Goal: Information Seeking & Learning: Learn about a topic

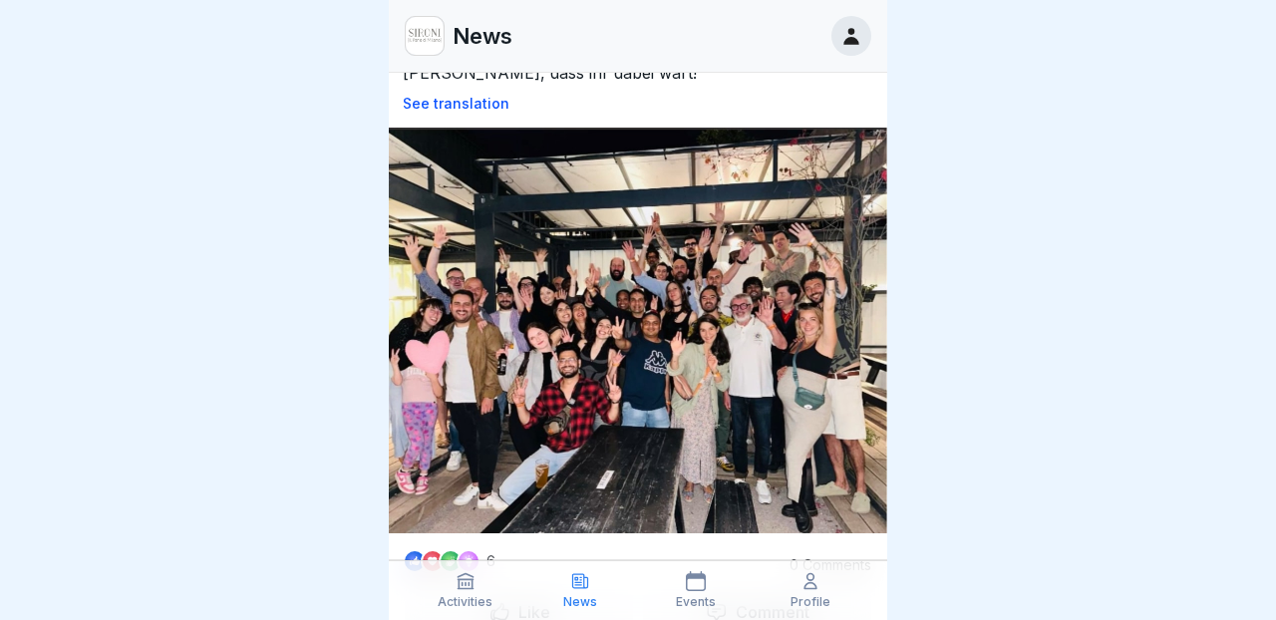
scroll to position [123, 1]
click at [954, 337] on div at bounding box center [638, 310] width 1276 height 620
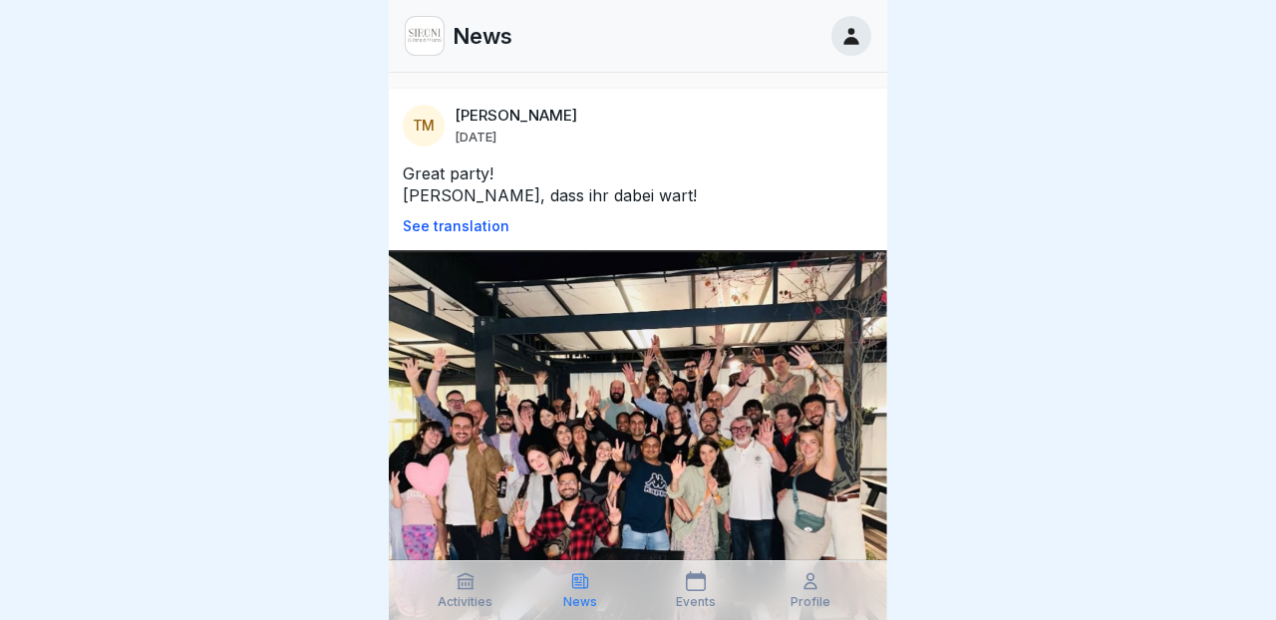
scroll to position [0, 0]
click at [466, 576] on icon at bounding box center [466, 581] width 20 height 20
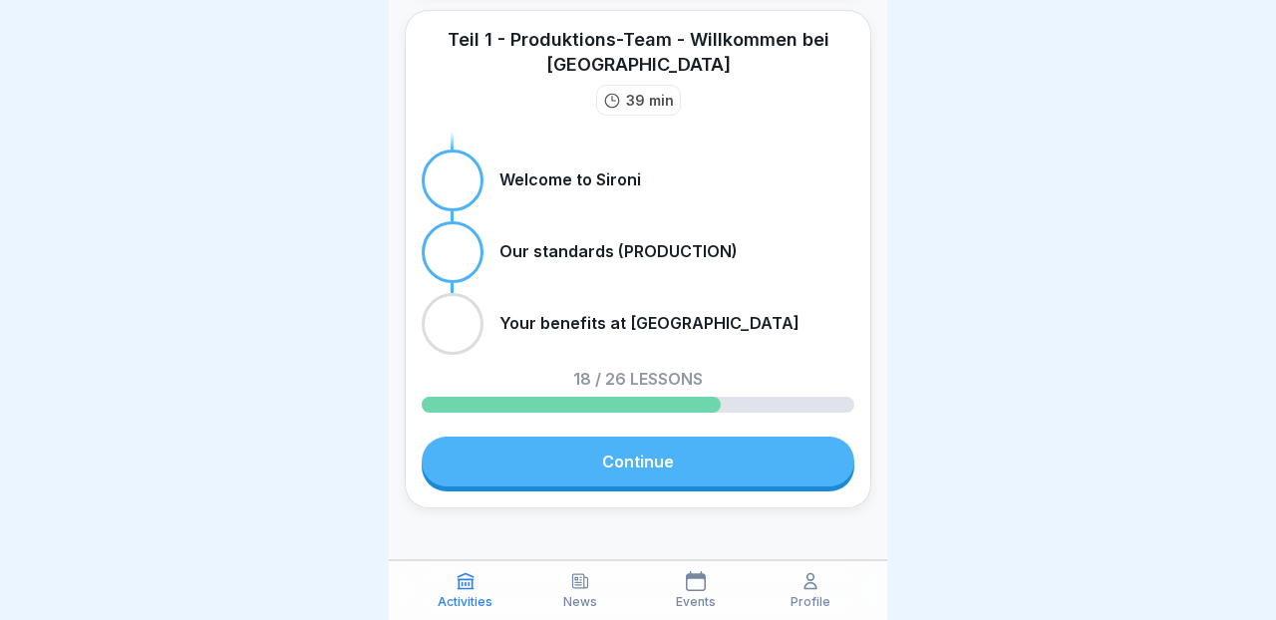
scroll to position [540, 0]
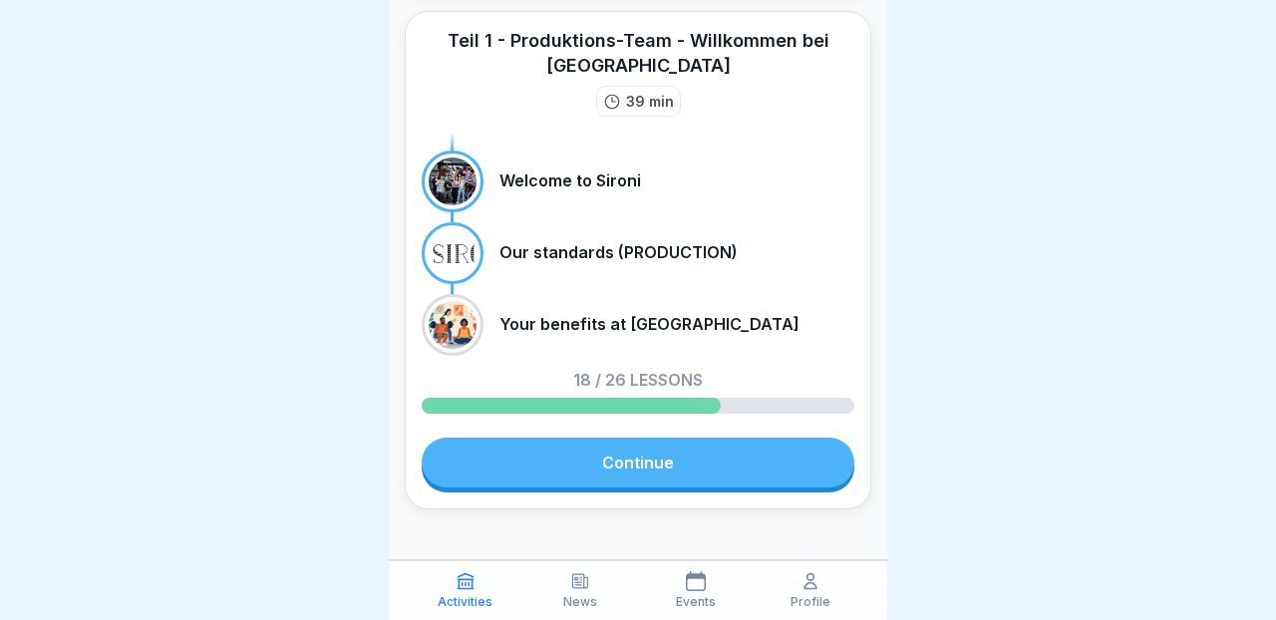
click at [593, 438] on link "Continue" at bounding box center [638, 463] width 433 height 50
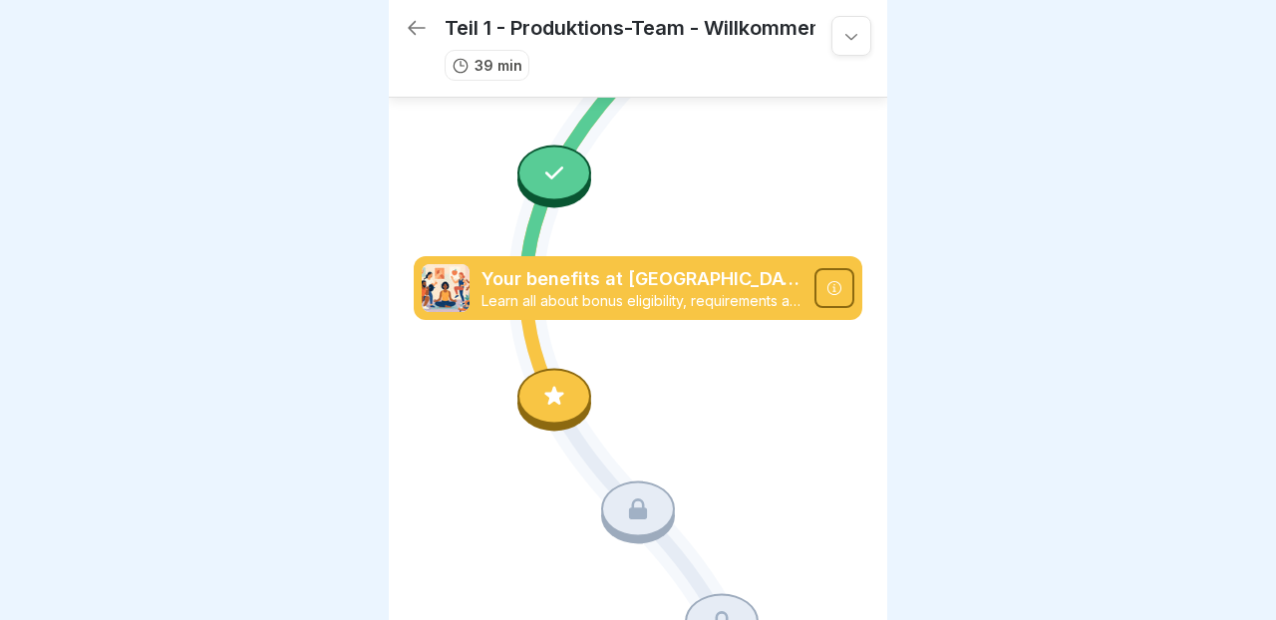
scroll to position [2335, 0]
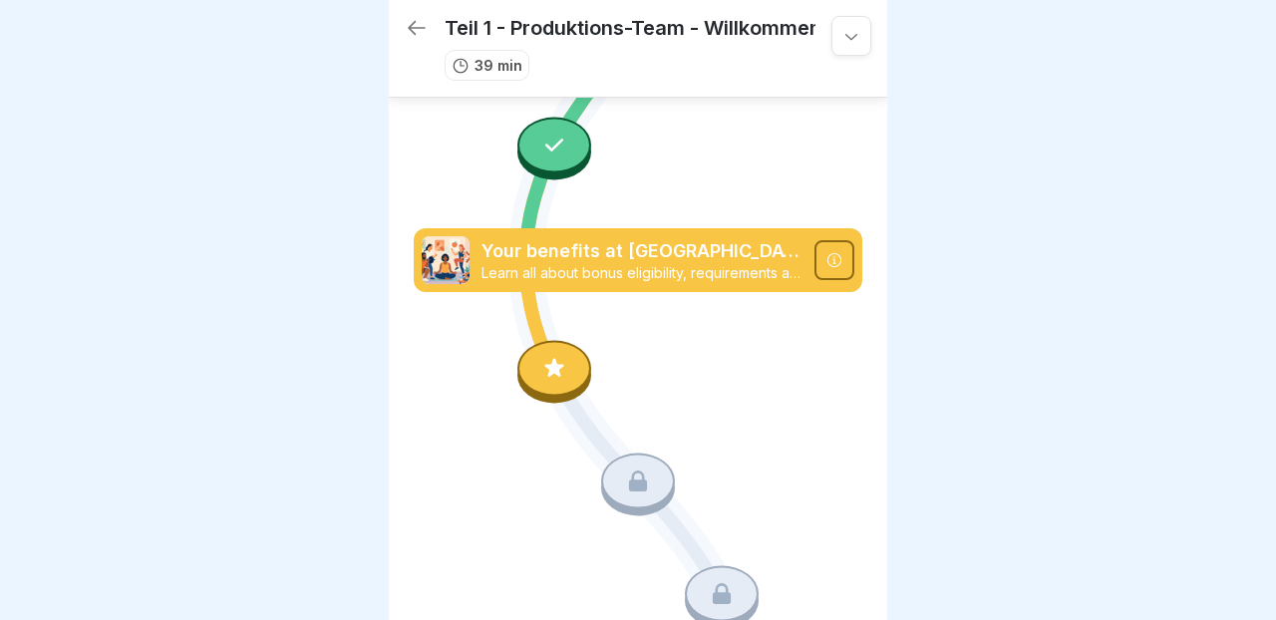
click at [565, 368] on icon at bounding box center [554, 369] width 26 height 26
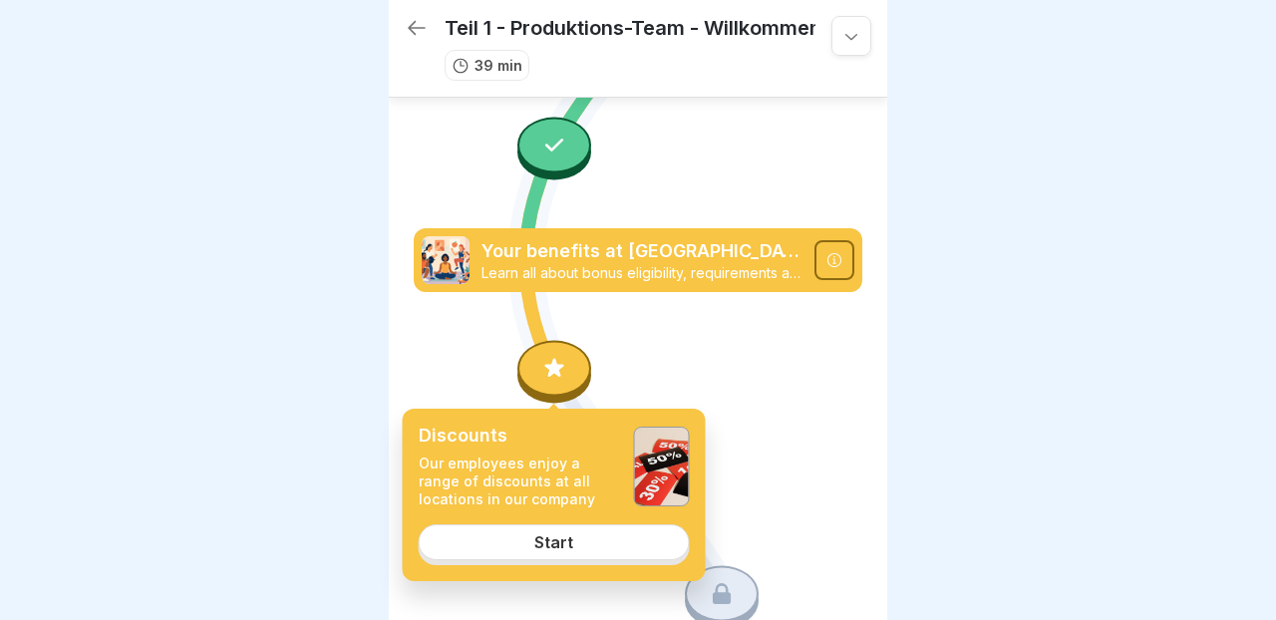
click at [674, 546] on link "Start" at bounding box center [554, 542] width 271 height 36
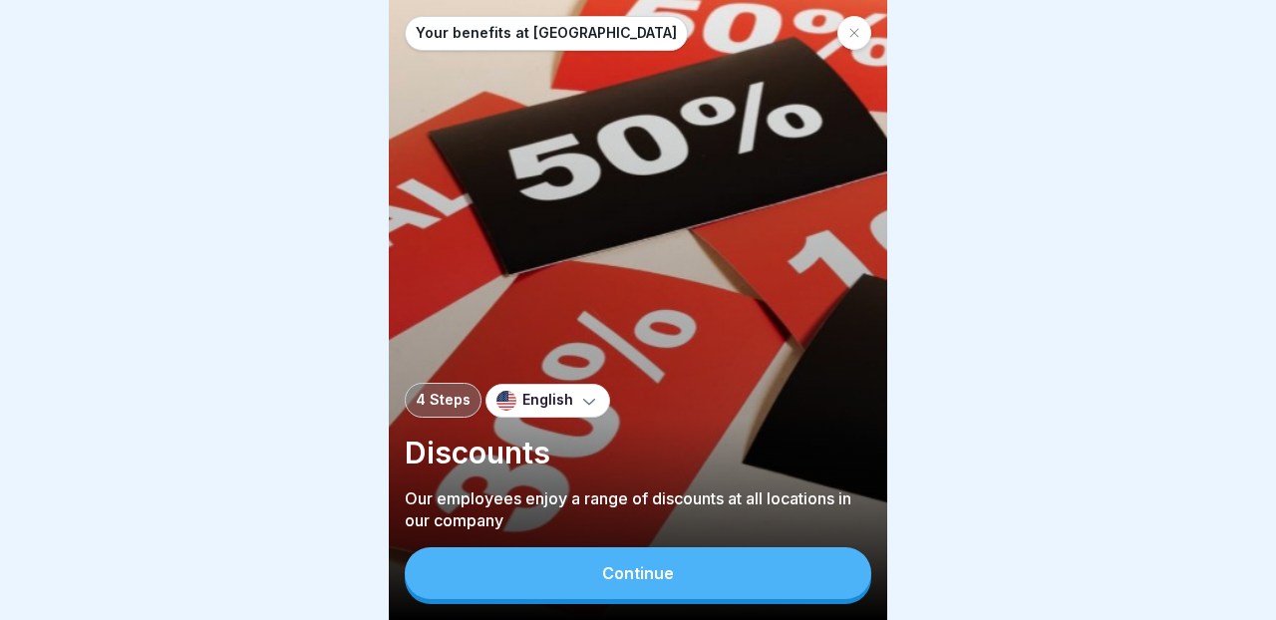
click at [618, 582] on div "Continue" at bounding box center [638, 573] width 72 height 18
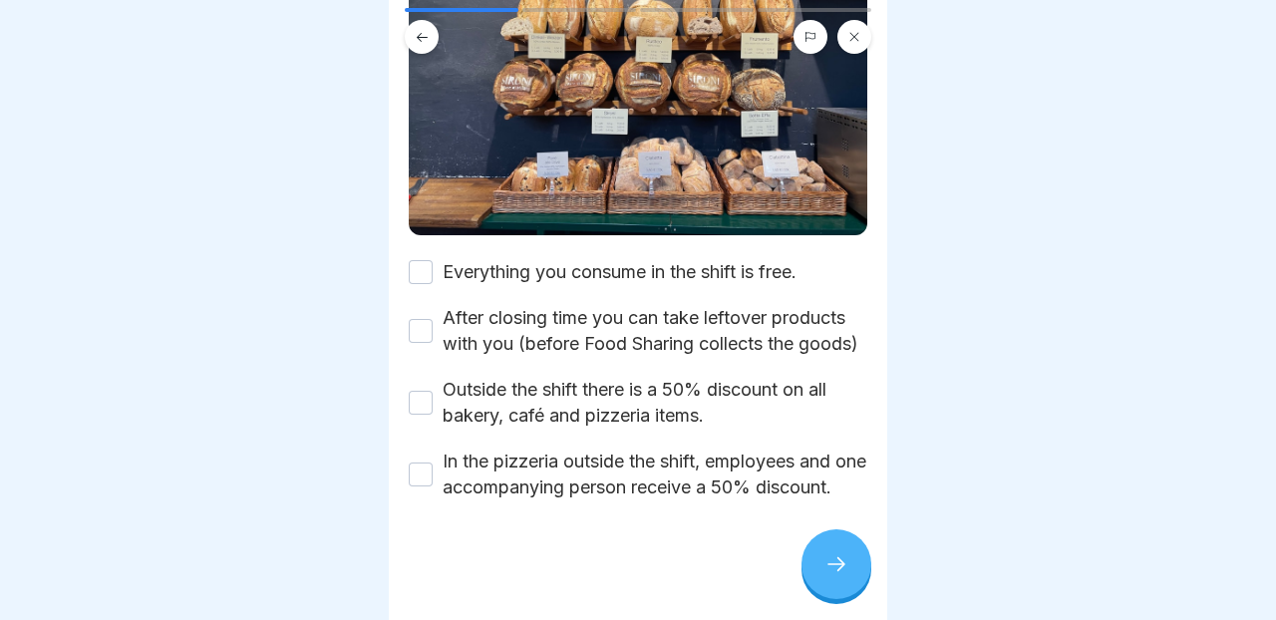
scroll to position [309, 0]
click at [853, 45] on button at bounding box center [854, 37] width 34 height 34
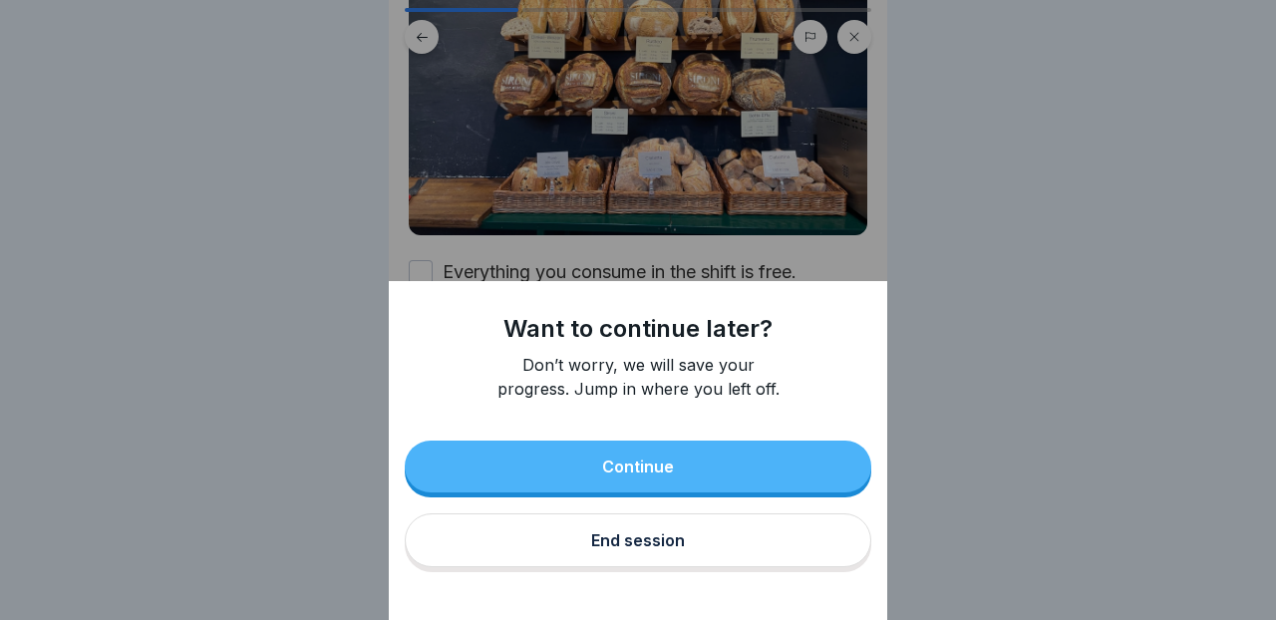
click at [741, 540] on button "End session" at bounding box center [638, 540] width 467 height 54
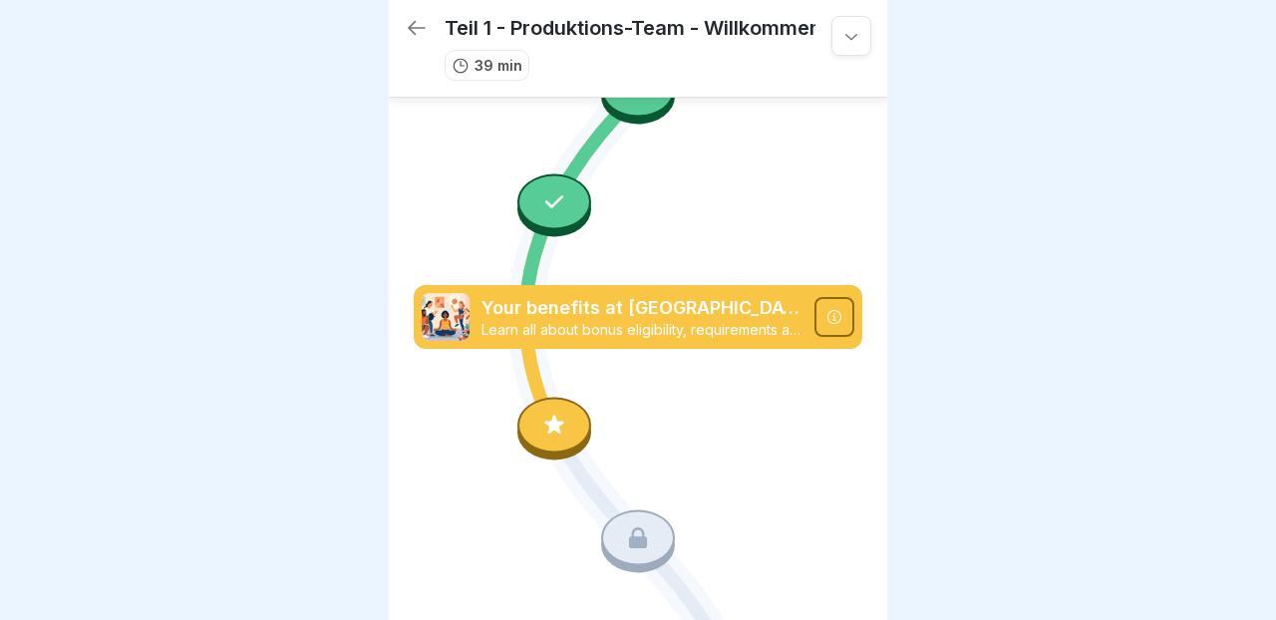
scroll to position [2195, 0]
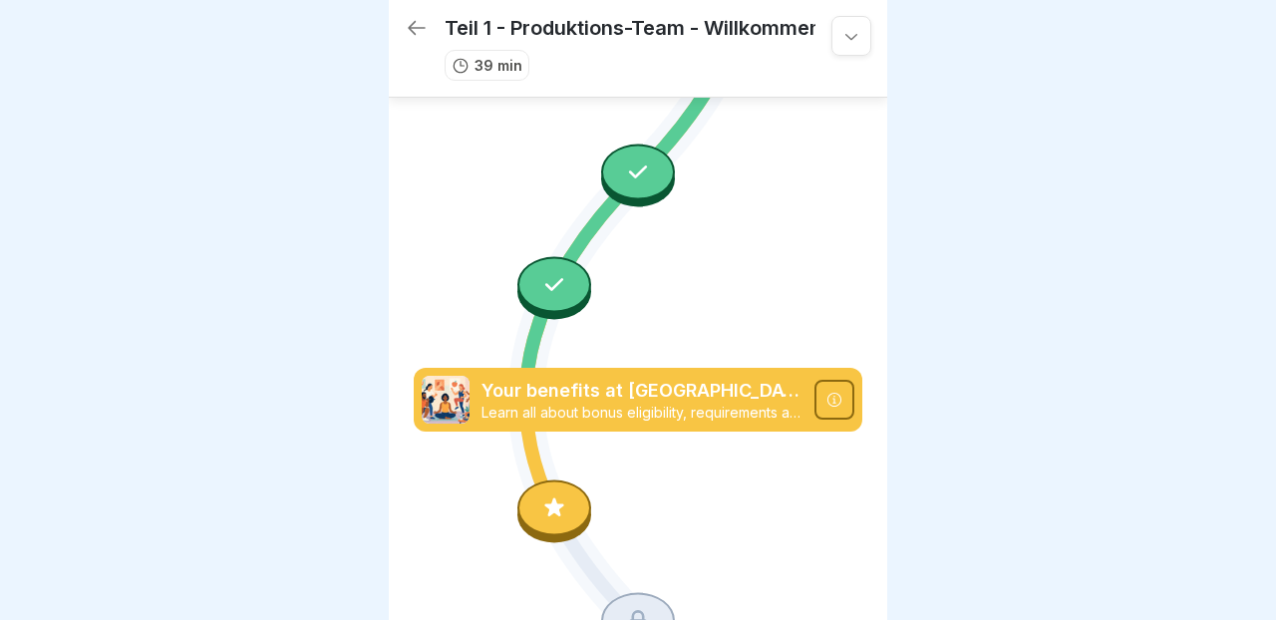
click at [417, 29] on icon at bounding box center [417, 28] width 24 height 24
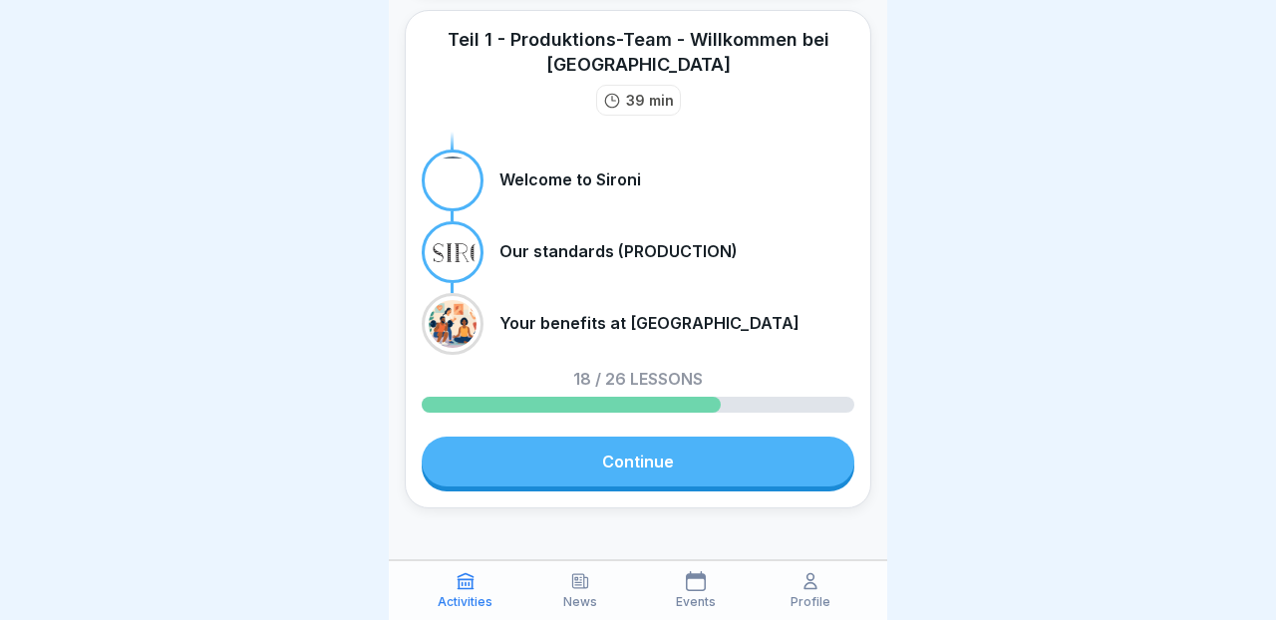
scroll to position [540, 0]
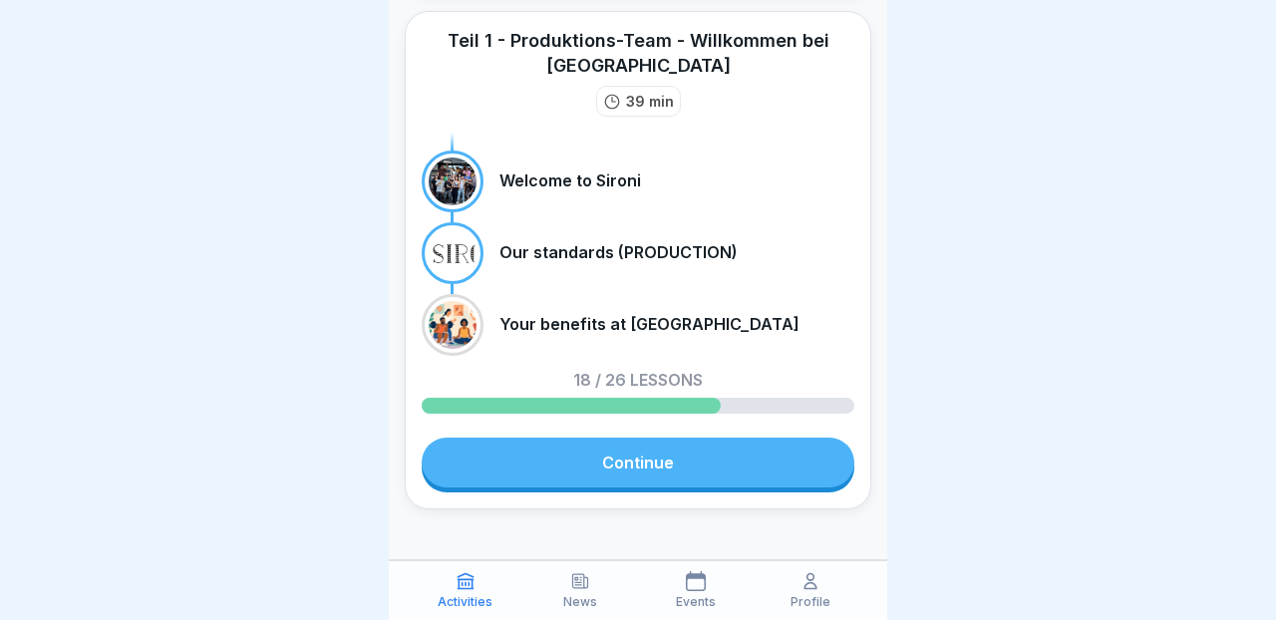
click at [502, 447] on link "Continue" at bounding box center [638, 463] width 433 height 50
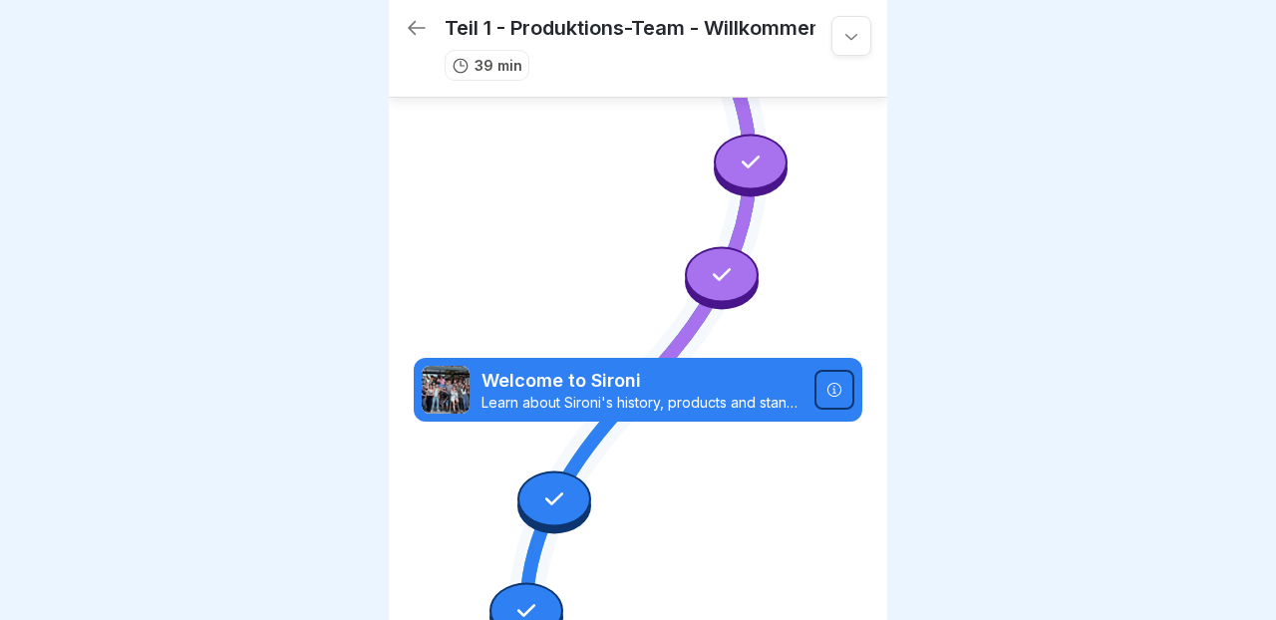
scroll to position [157, 0]
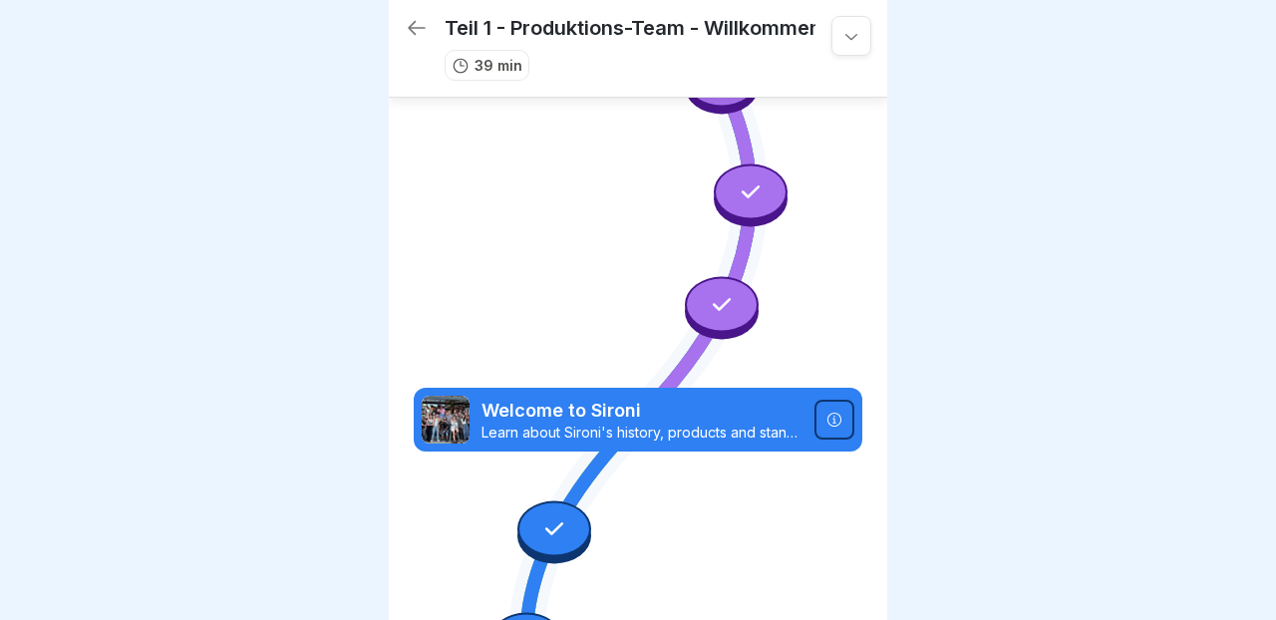
click at [634, 432] on p "Learn about Sironi's history, products and standards. This training provides a …" at bounding box center [642, 433] width 321 height 18
click at [835, 412] on icon at bounding box center [834, 420] width 16 height 16
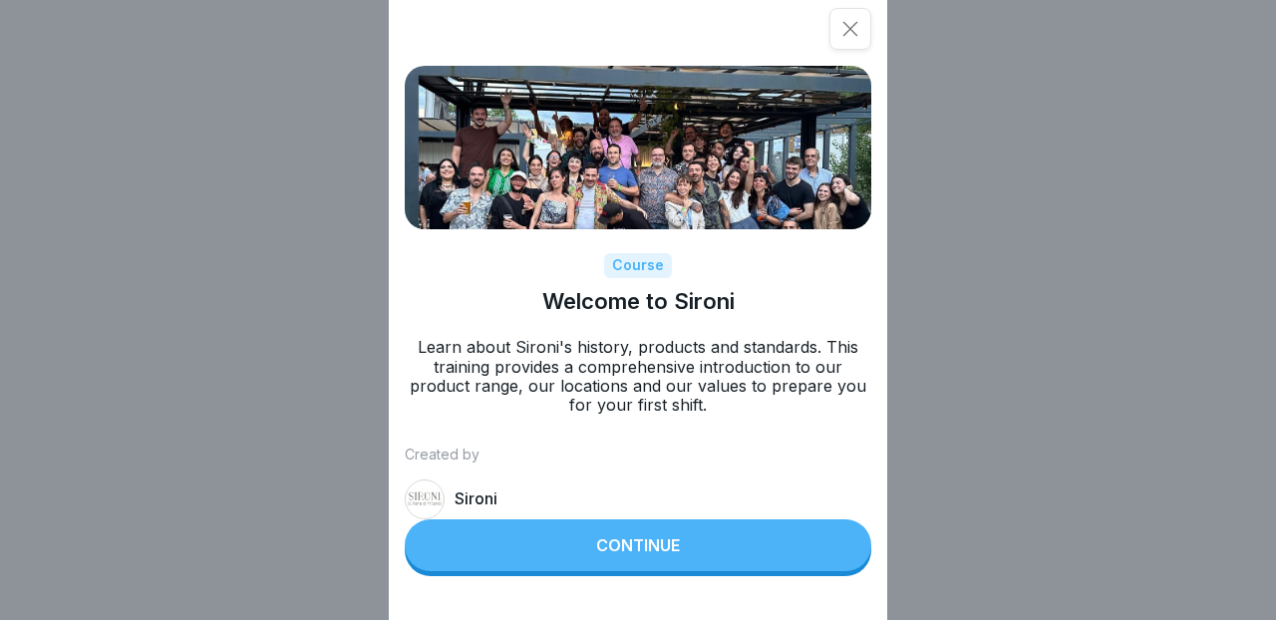
click at [714, 556] on button "Continue" at bounding box center [638, 545] width 467 height 52
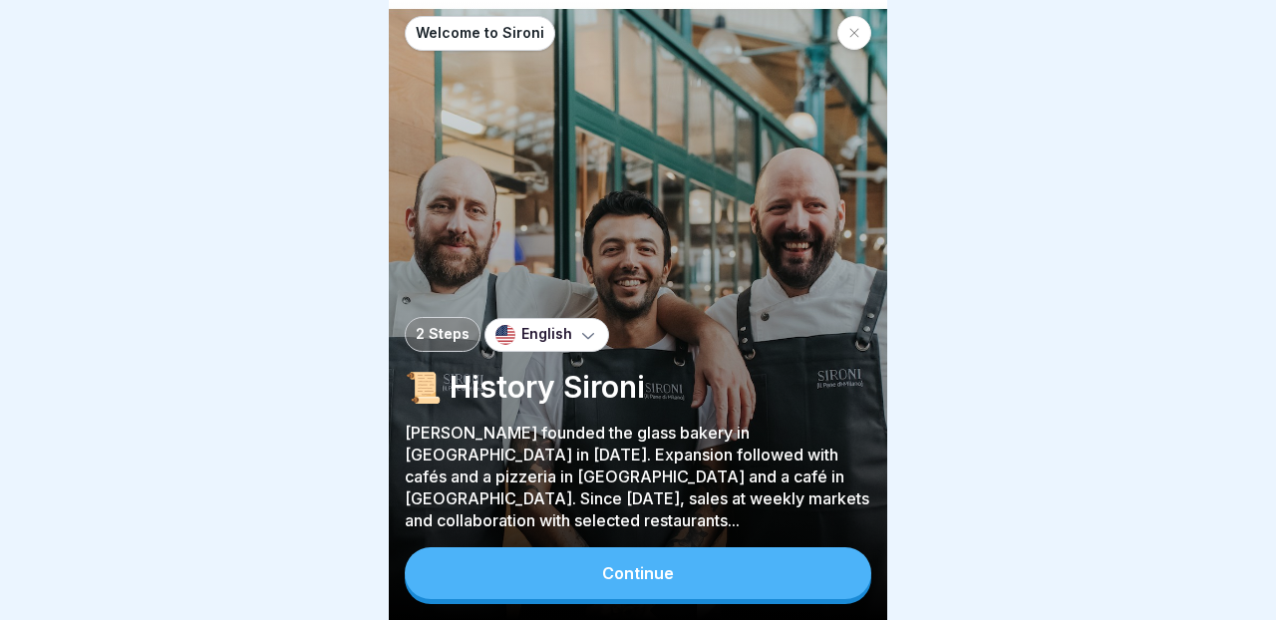
click at [705, 575] on button "Continue" at bounding box center [638, 573] width 467 height 52
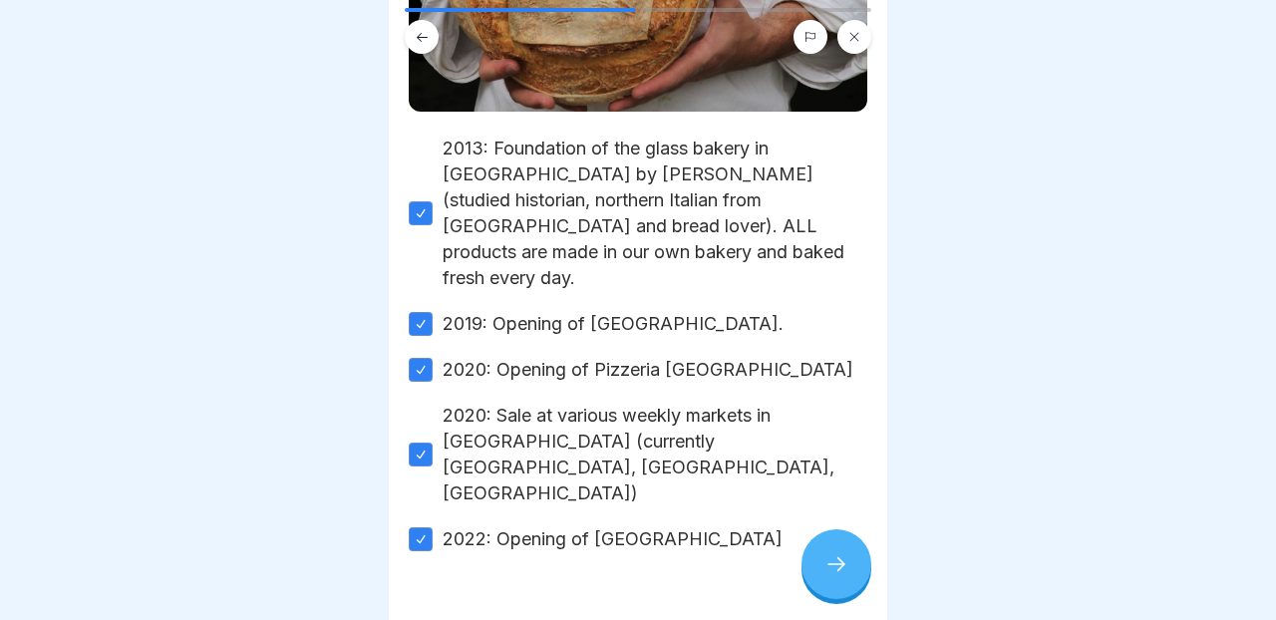
scroll to position [750, 0]
click at [846, 553] on div at bounding box center [837, 564] width 70 height 70
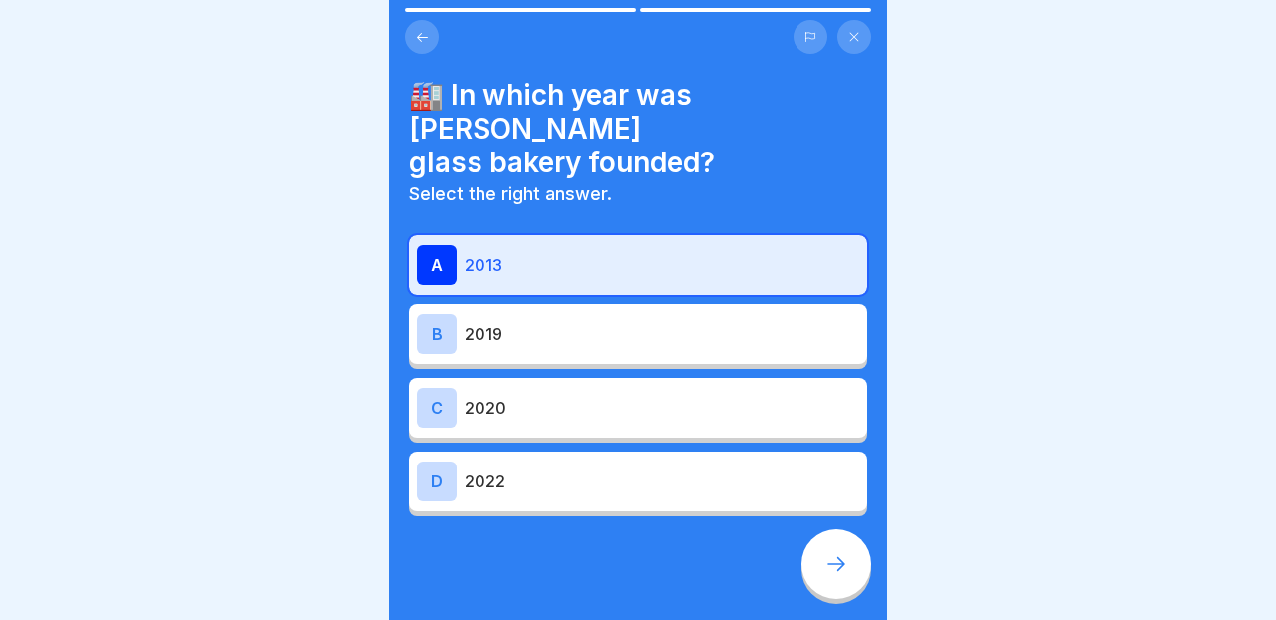
click at [846, 553] on div at bounding box center [837, 564] width 70 height 70
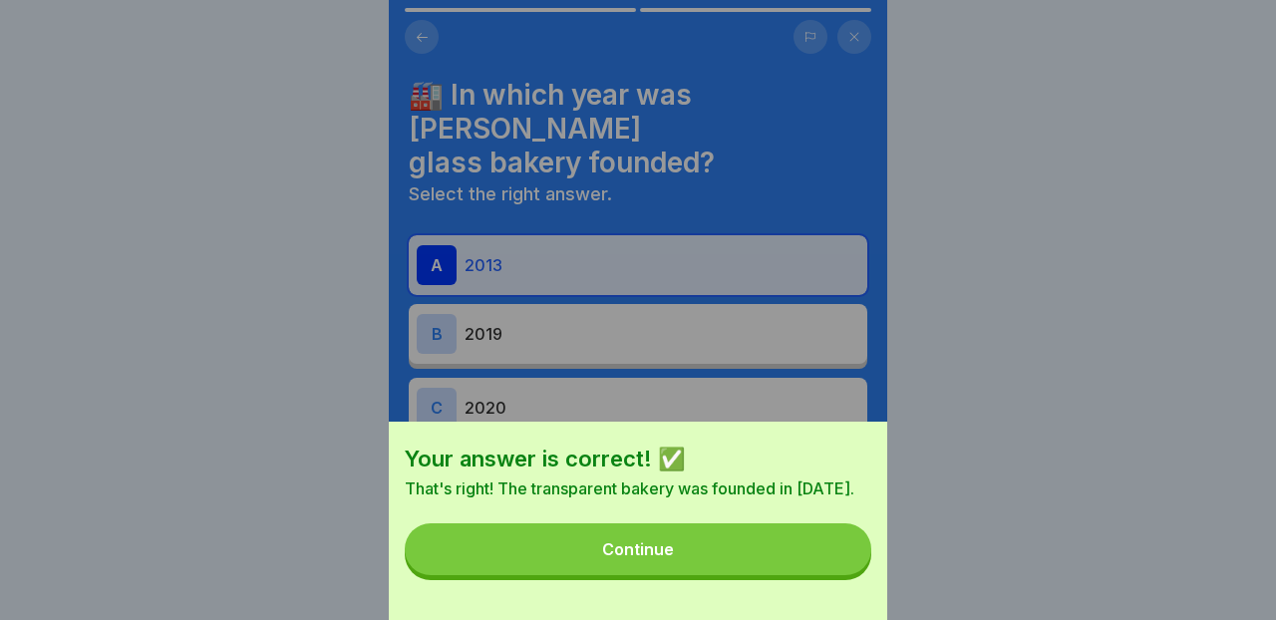
click at [782, 560] on button "Continue" at bounding box center [638, 549] width 467 height 52
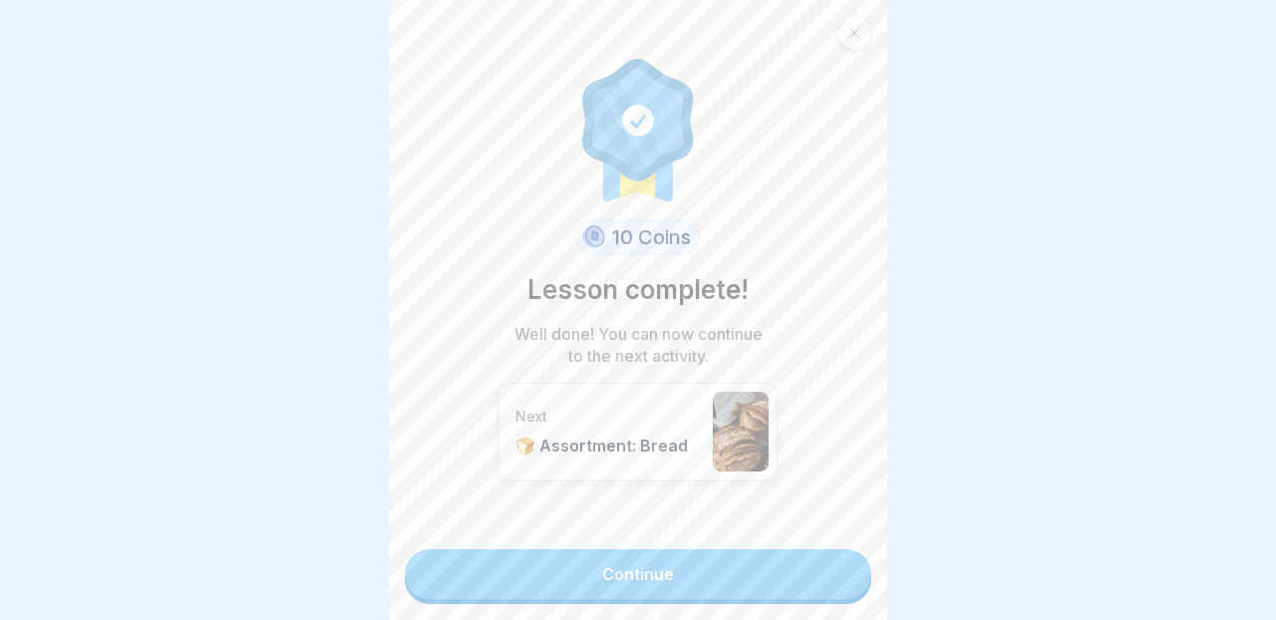
click at [782, 560] on link "Continue" at bounding box center [638, 574] width 467 height 50
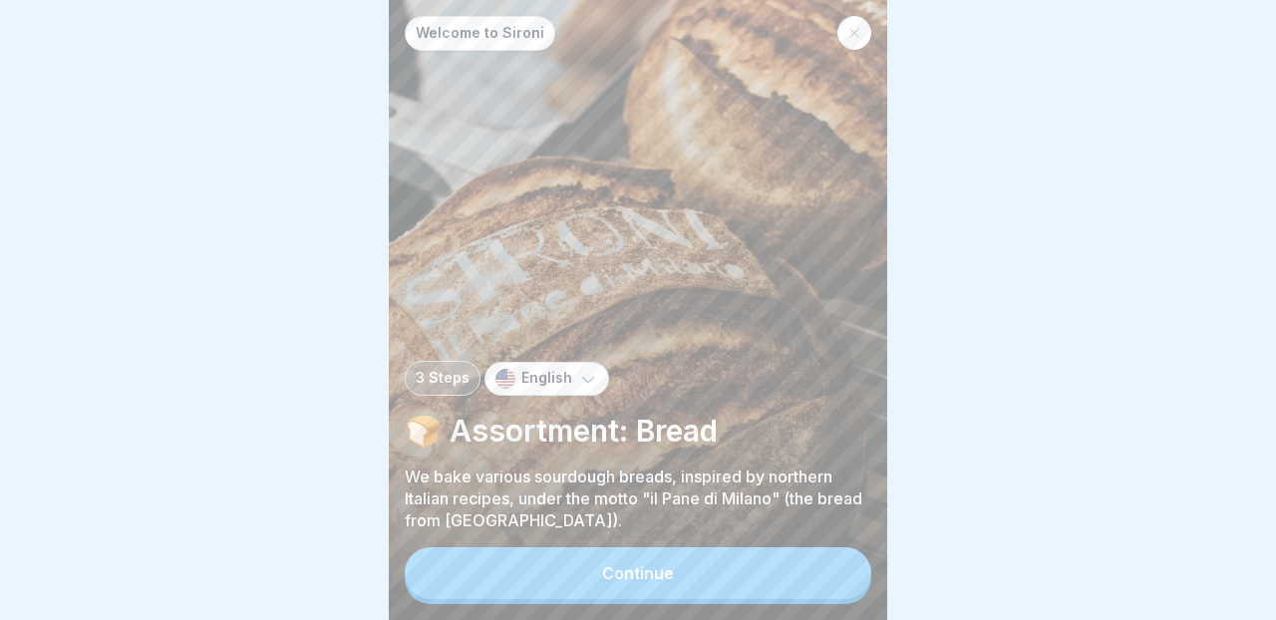
click at [769, 599] on div "Continue" at bounding box center [638, 575] width 467 height 57
click at [772, 573] on button "Continue" at bounding box center [638, 573] width 467 height 52
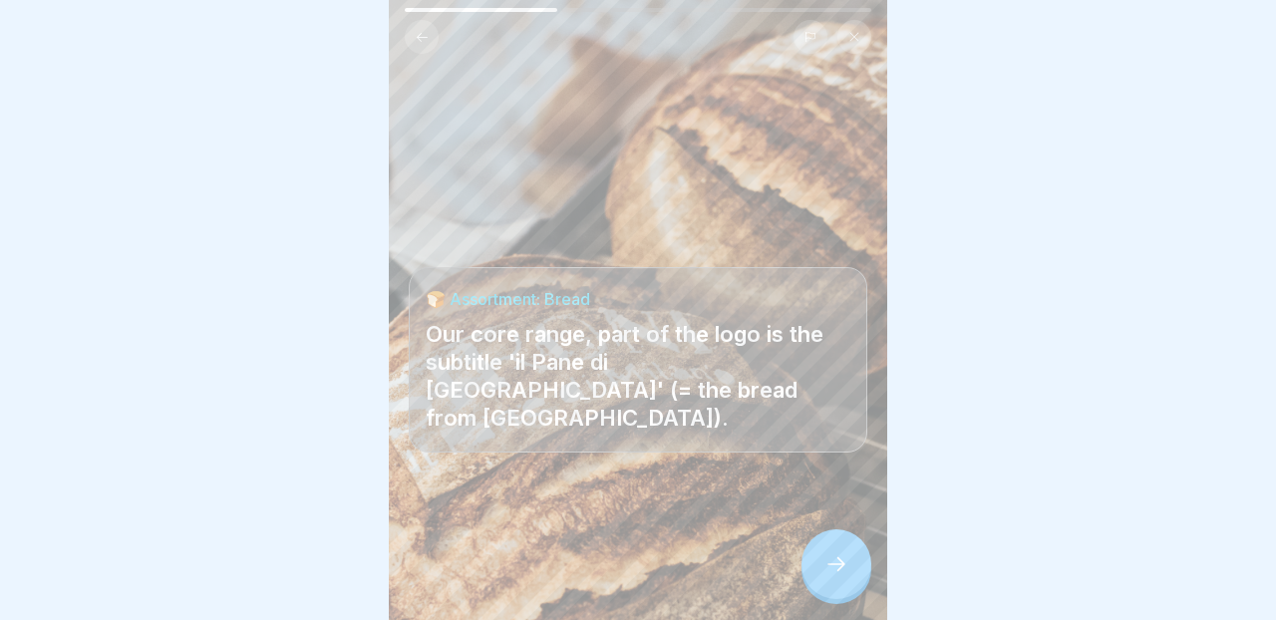
click at [850, 565] on div at bounding box center [837, 564] width 70 height 70
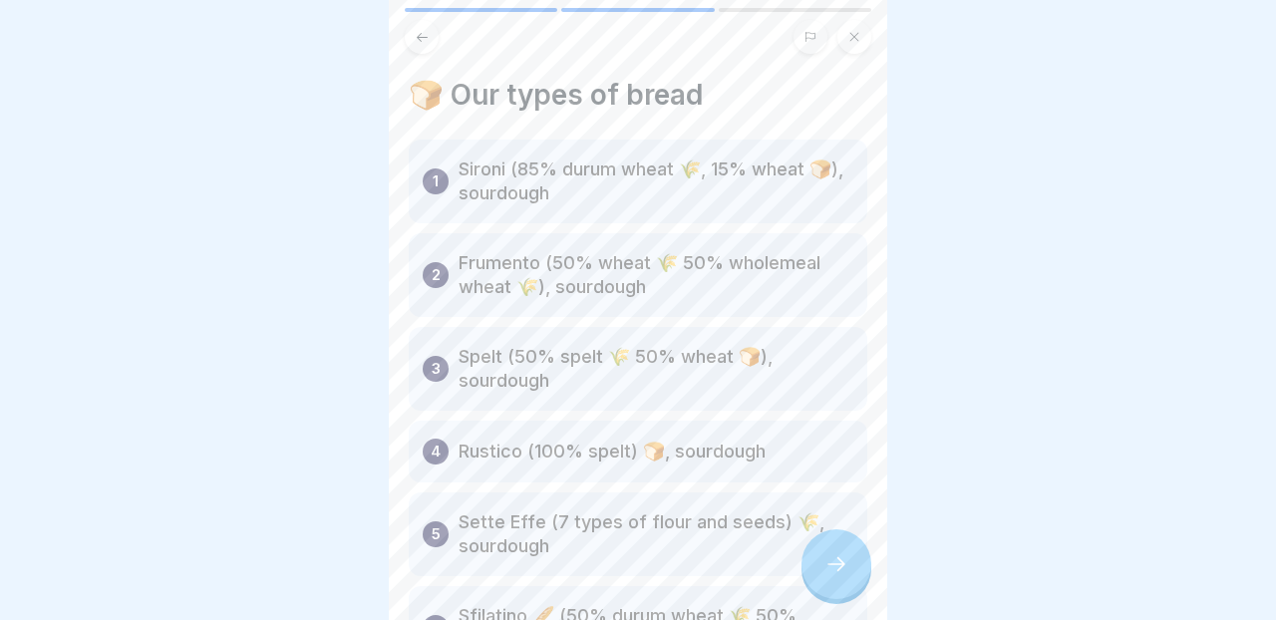
click at [850, 565] on div at bounding box center [837, 564] width 70 height 70
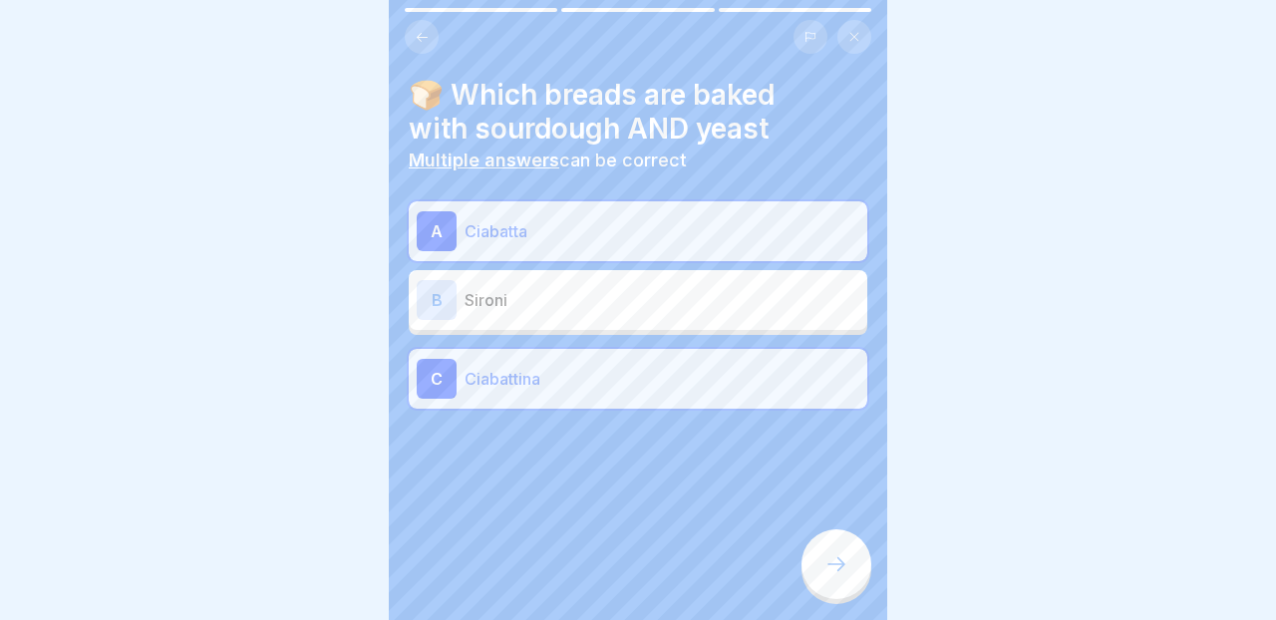
click at [850, 565] on div at bounding box center [837, 564] width 70 height 70
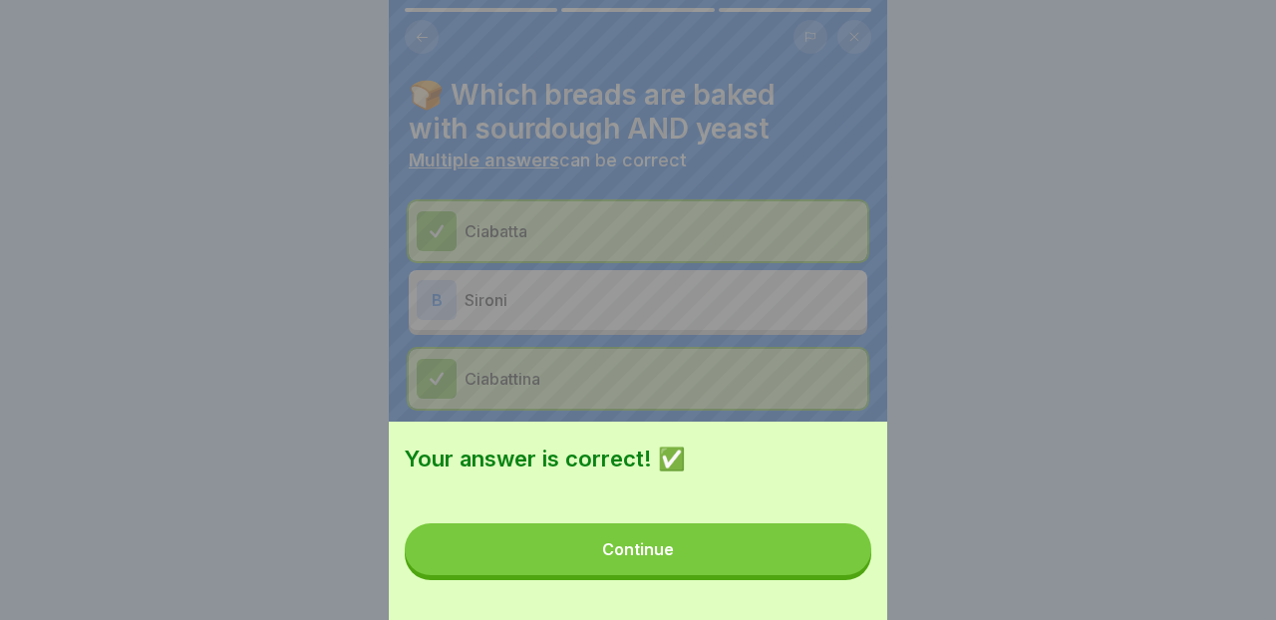
click at [850, 565] on button "Continue" at bounding box center [638, 549] width 467 height 52
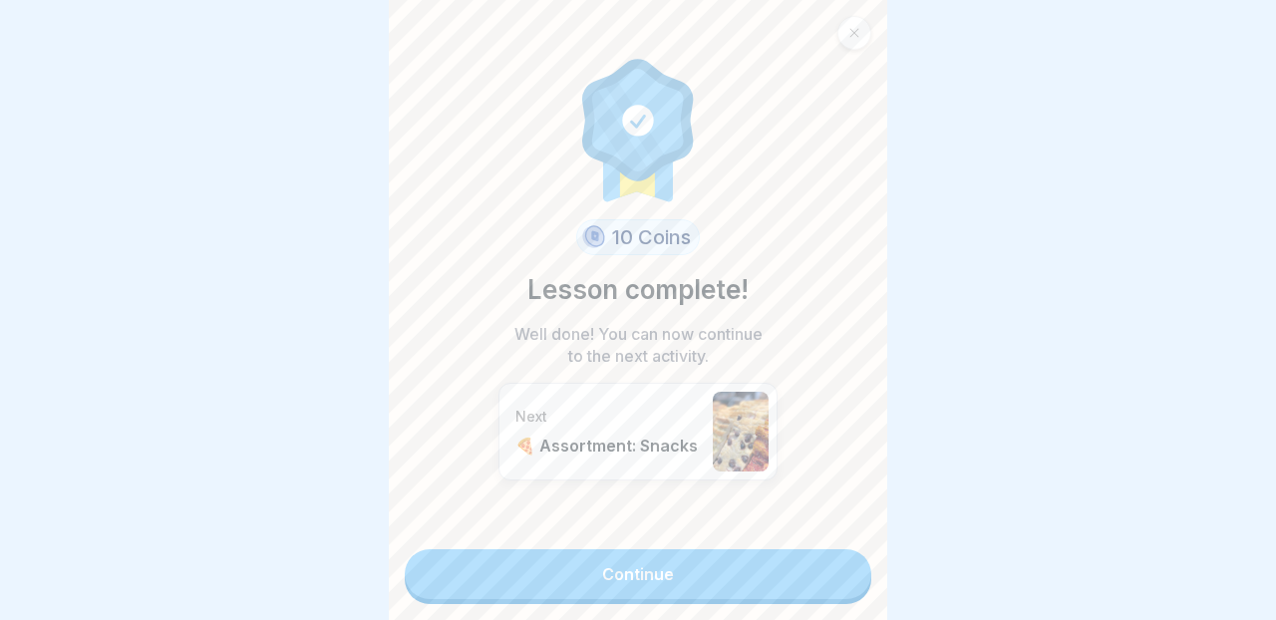
click at [850, 565] on link "Continue" at bounding box center [638, 574] width 467 height 50
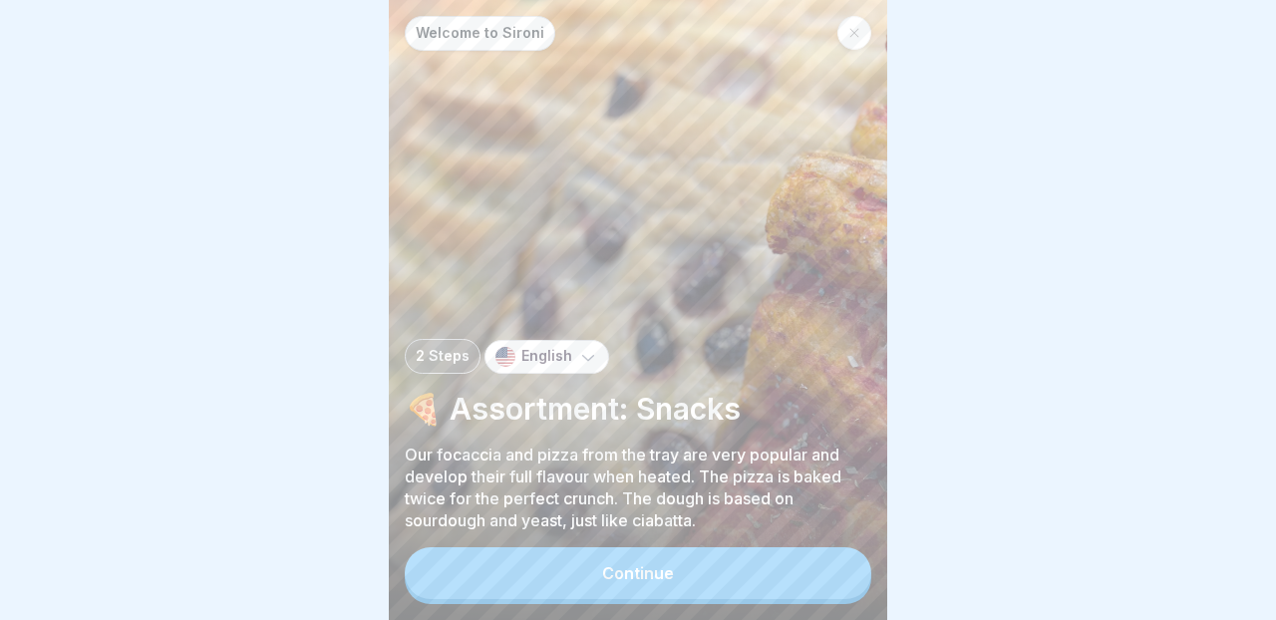
click at [792, 576] on button "Continue" at bounding box center [638, 573] width 467 height 52
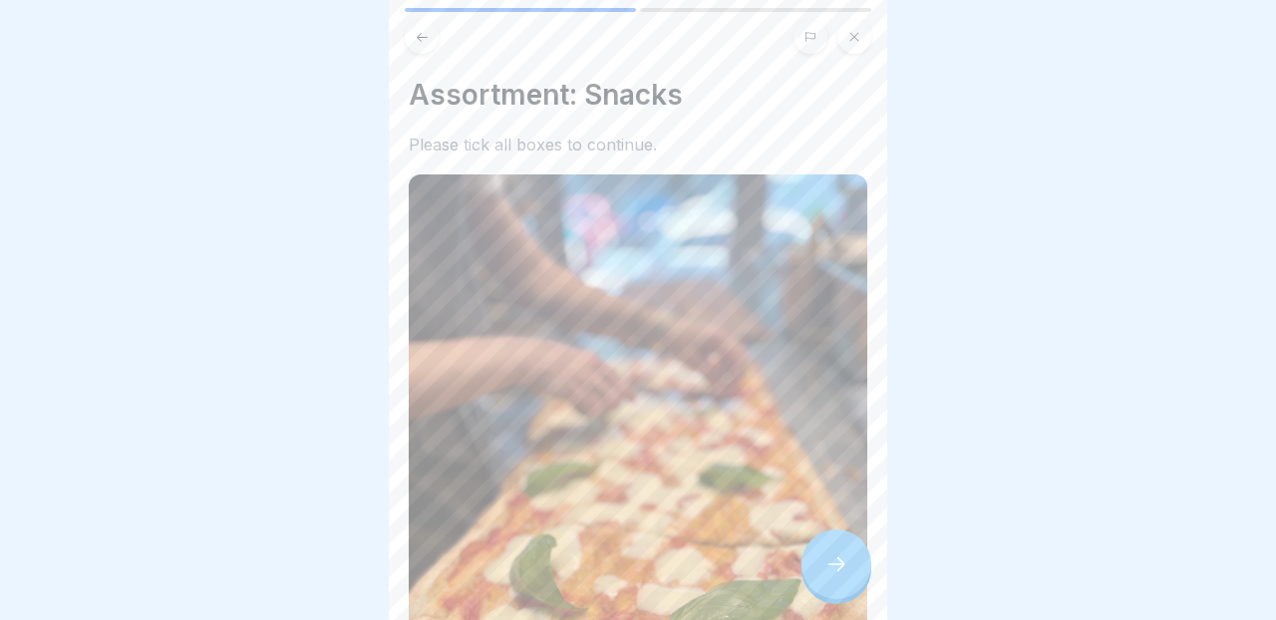
click at [845, 42] on button at bounding box center [854, 37] width 34 height 34
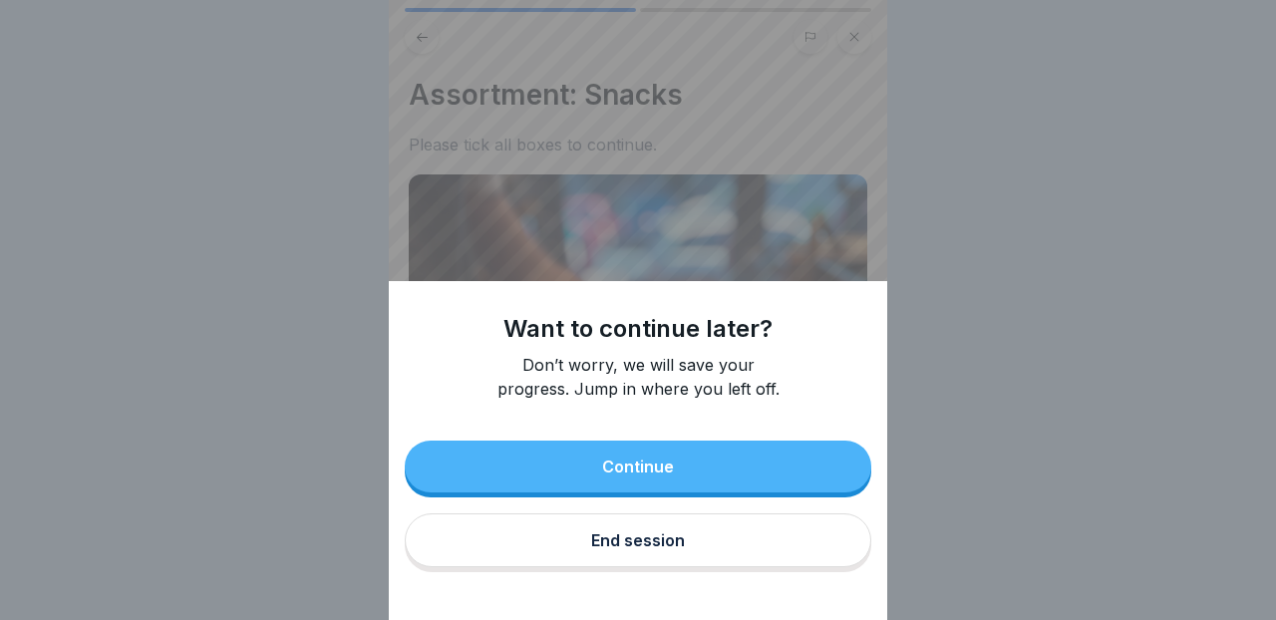
click at [680, 547] on div "End session" at bounding box center [638, 540] width 94 height 18
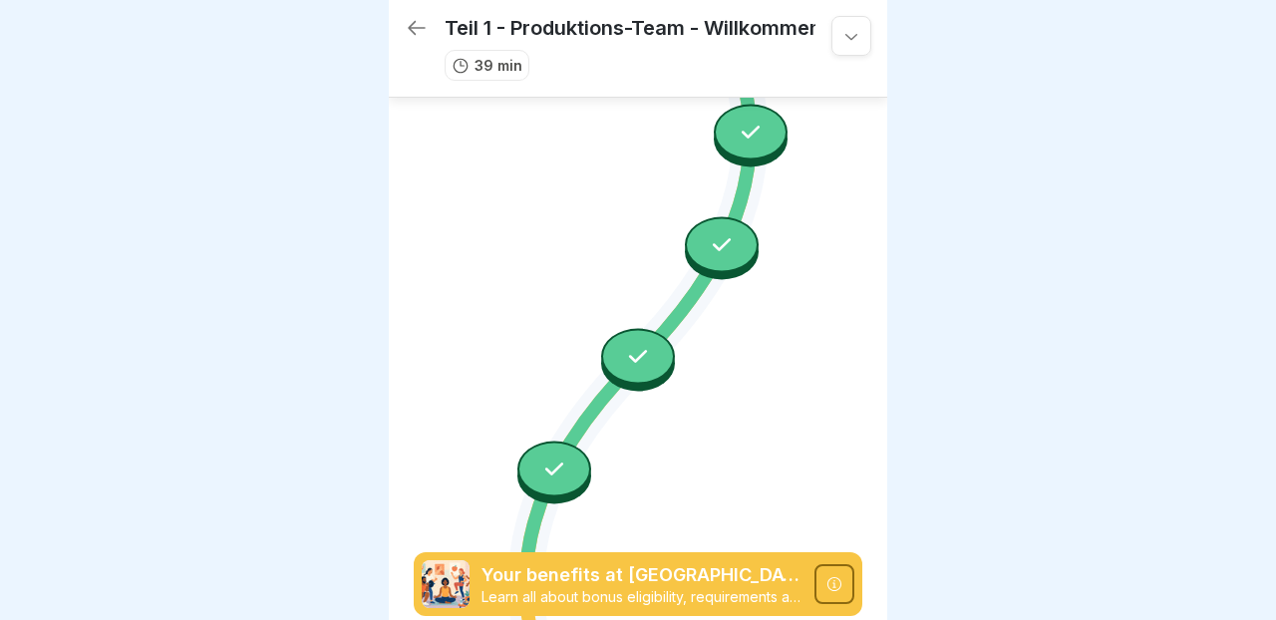
scroll to position [1947, 0]
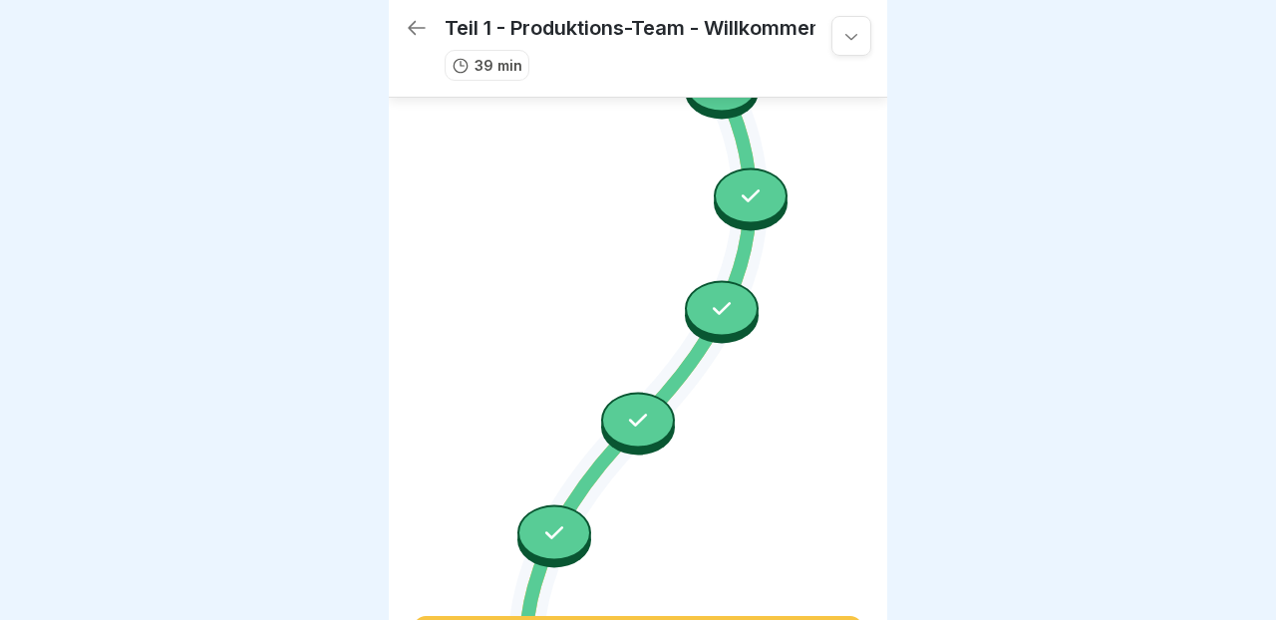
click at [722, 308] on icon at bounding box center [722, 308] width 26 height 26
click at [752, 193] on icon at bounding box center [751, 196] width 26 height 26
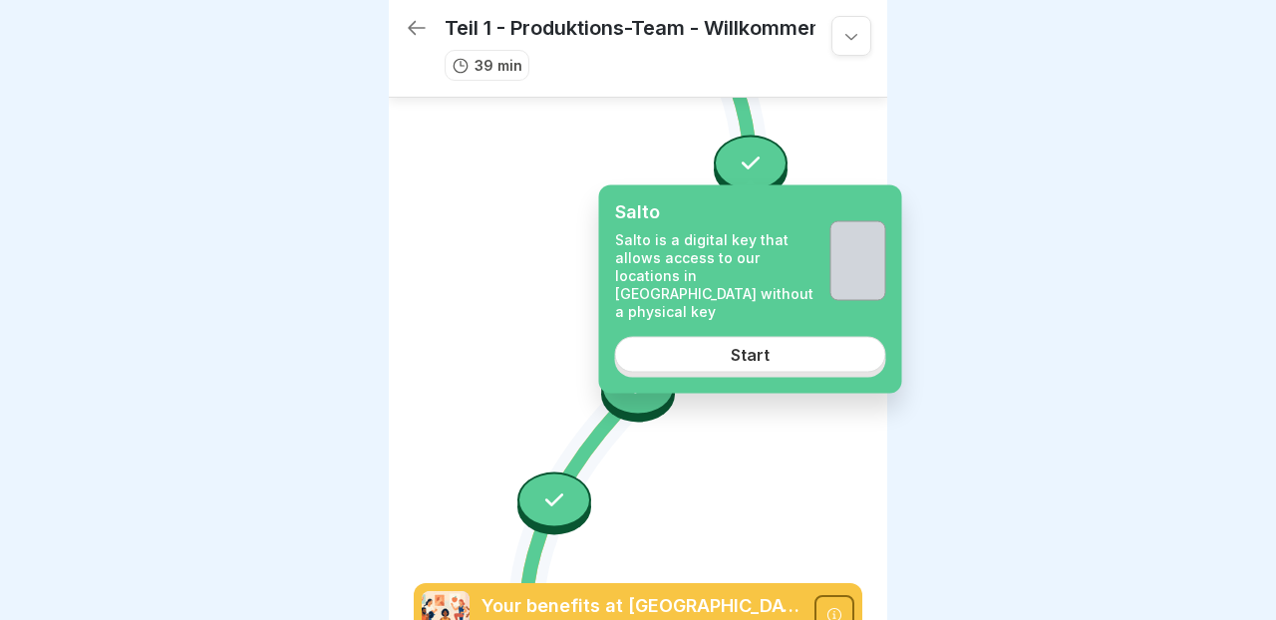
scroll to position [2015, 0]
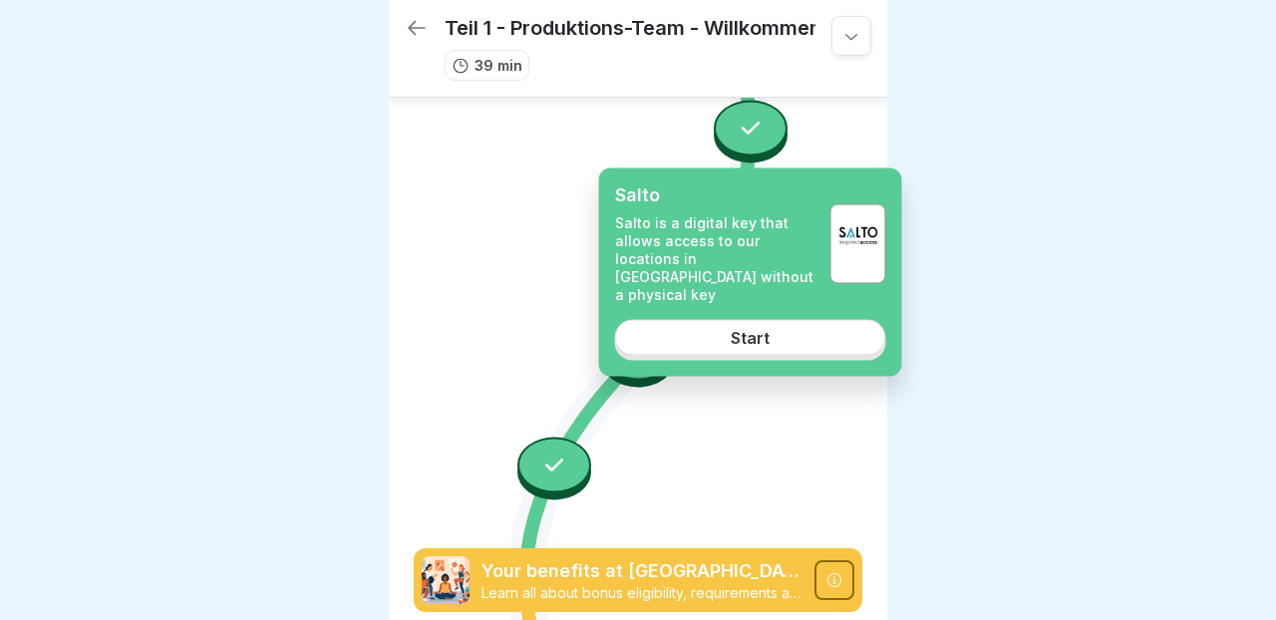
click at [554, 477] on icon at bounding box center [554, 465] width 26 height 26
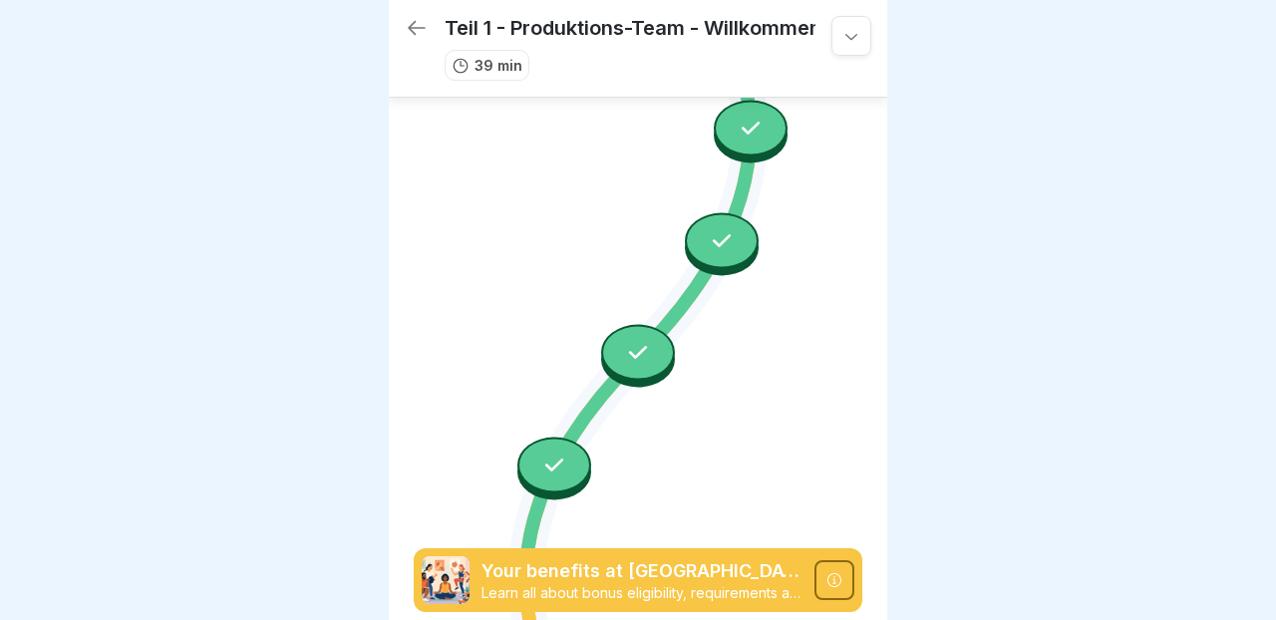
click at [631, 355] on icon at bounding box center [638, 352] width 26 height 26
click at [721, 249] on icon at bounding box center [722, 240] width 26 height 26
click at [750, 136] on icon at bounding box center [751, 129] width 26 height 26
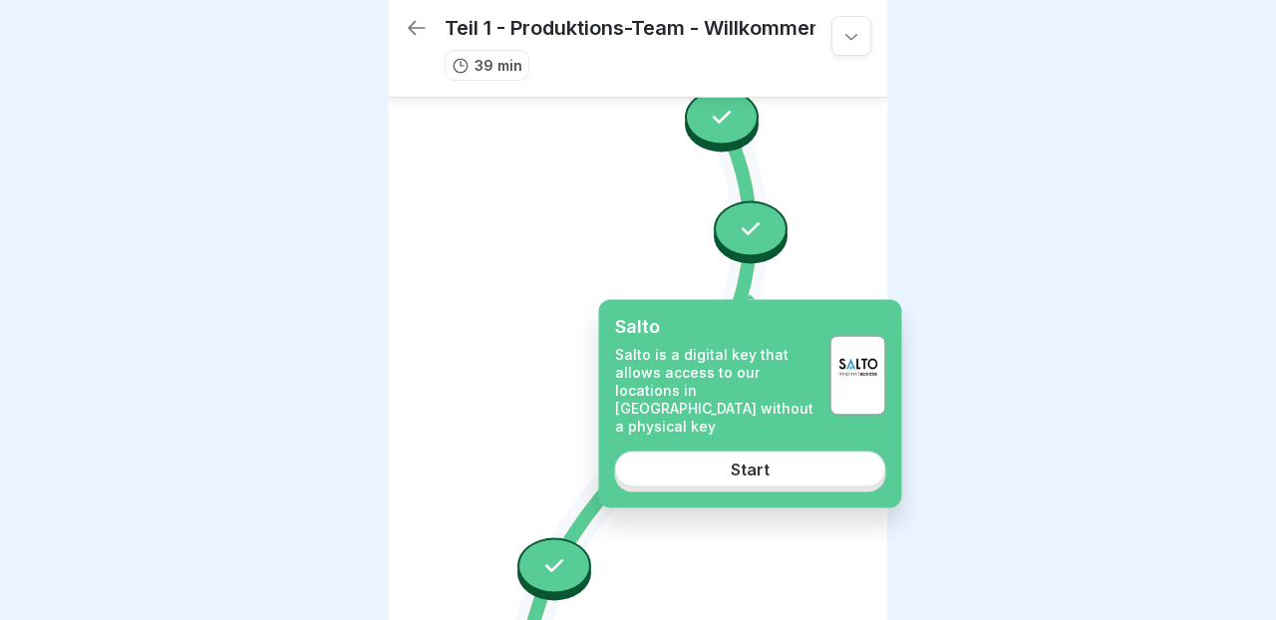
scroll to position [1871, 0]
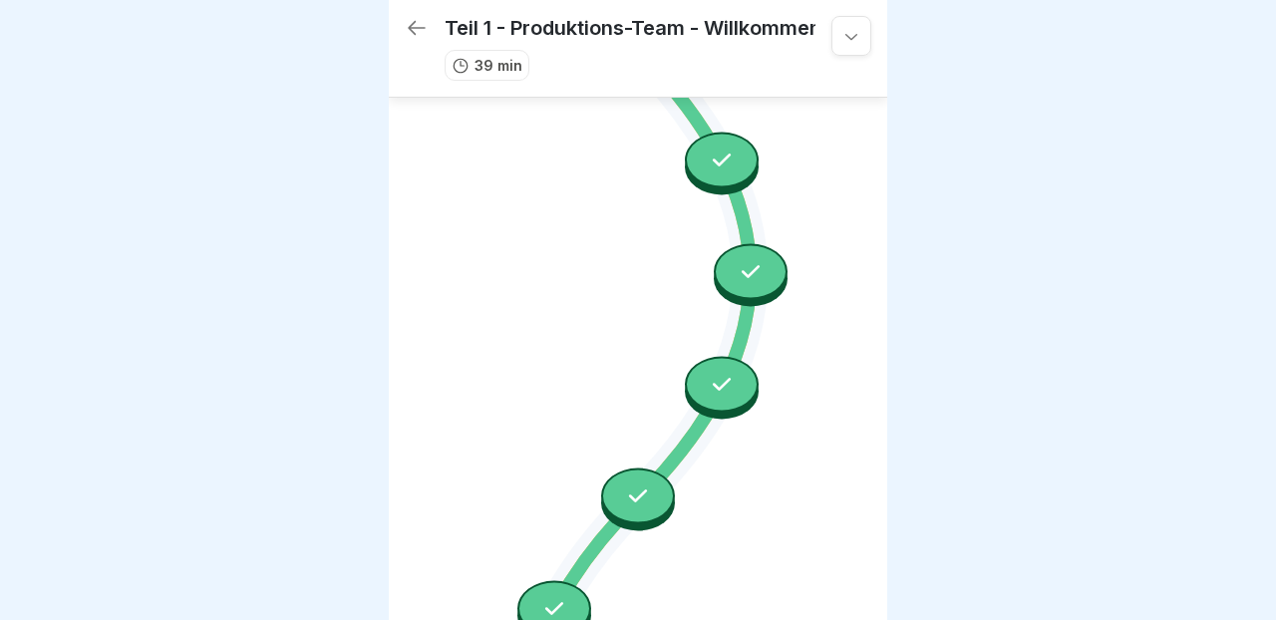
click at [750, 136] on div at bounding box center [722, 163] width 74 height 63
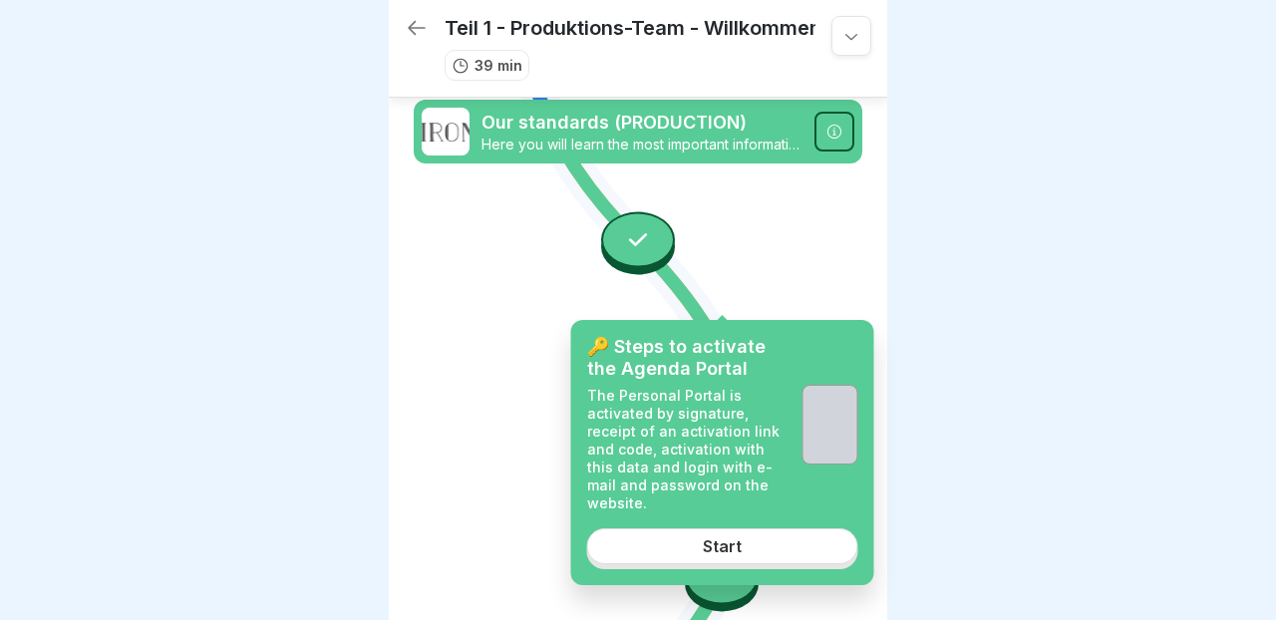
scroll to position [1633, 0]
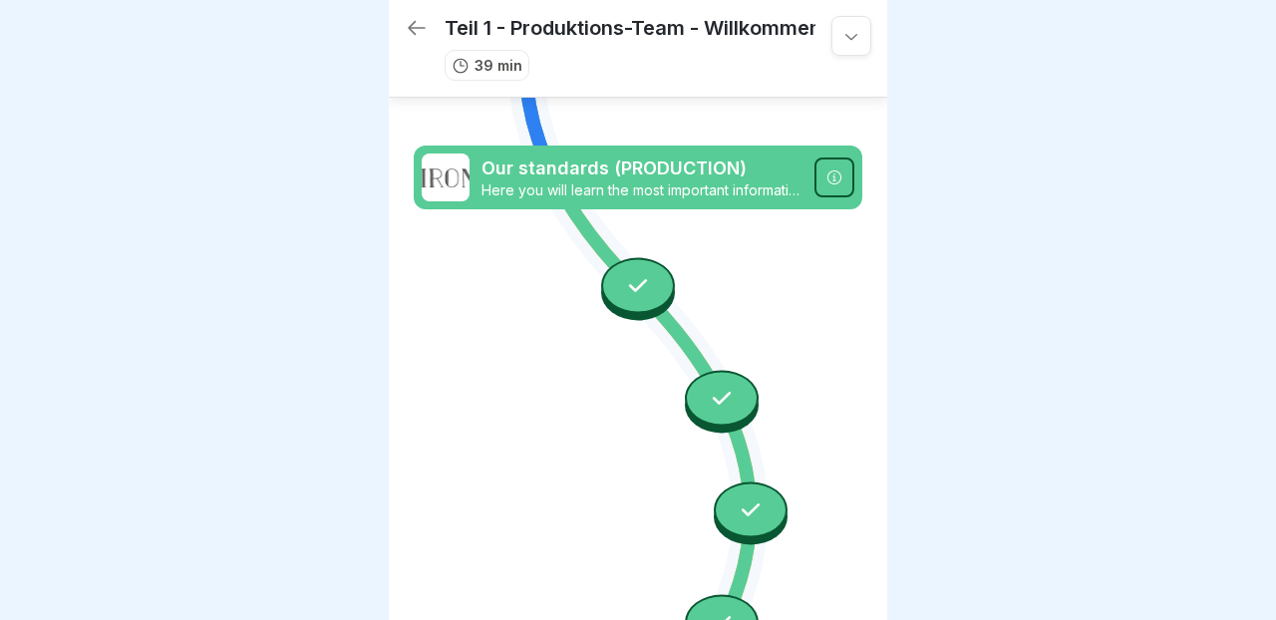
click at [605, 452] on icon at bounding box center [638, 177] width 449 height 3365
click at [641, 271] on div at bounding box center [638, 286] width 74 height 56
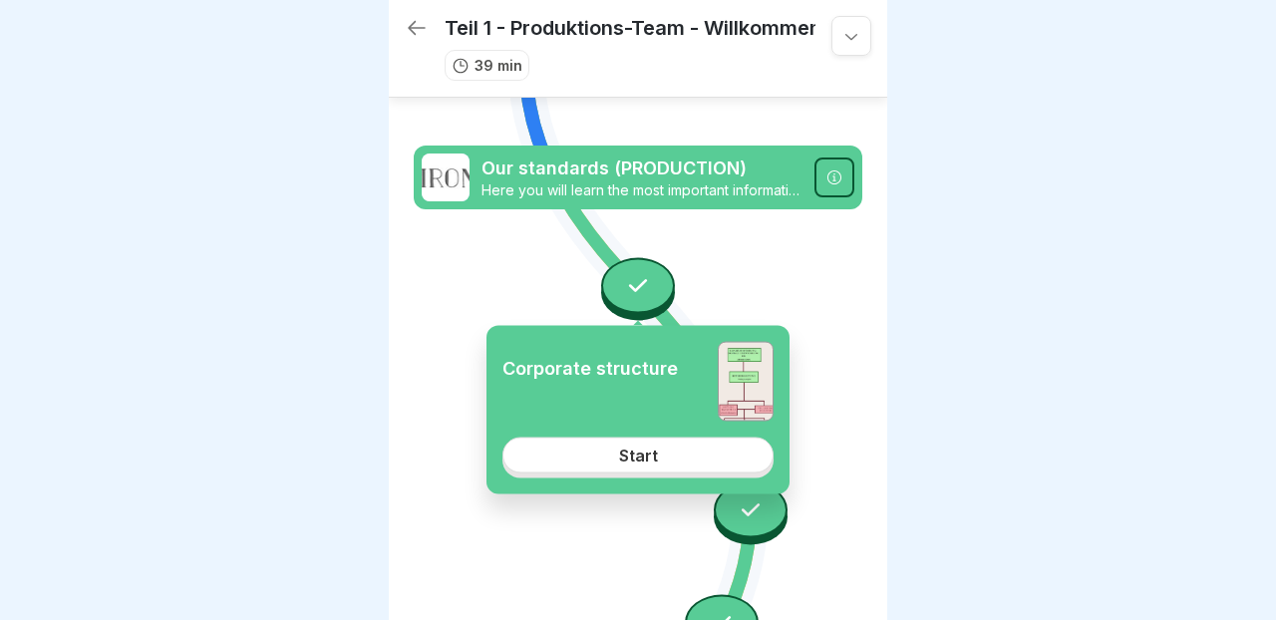
click at [643, 442] on link "Start" at bounding box center [637, 456] width 271 height 36
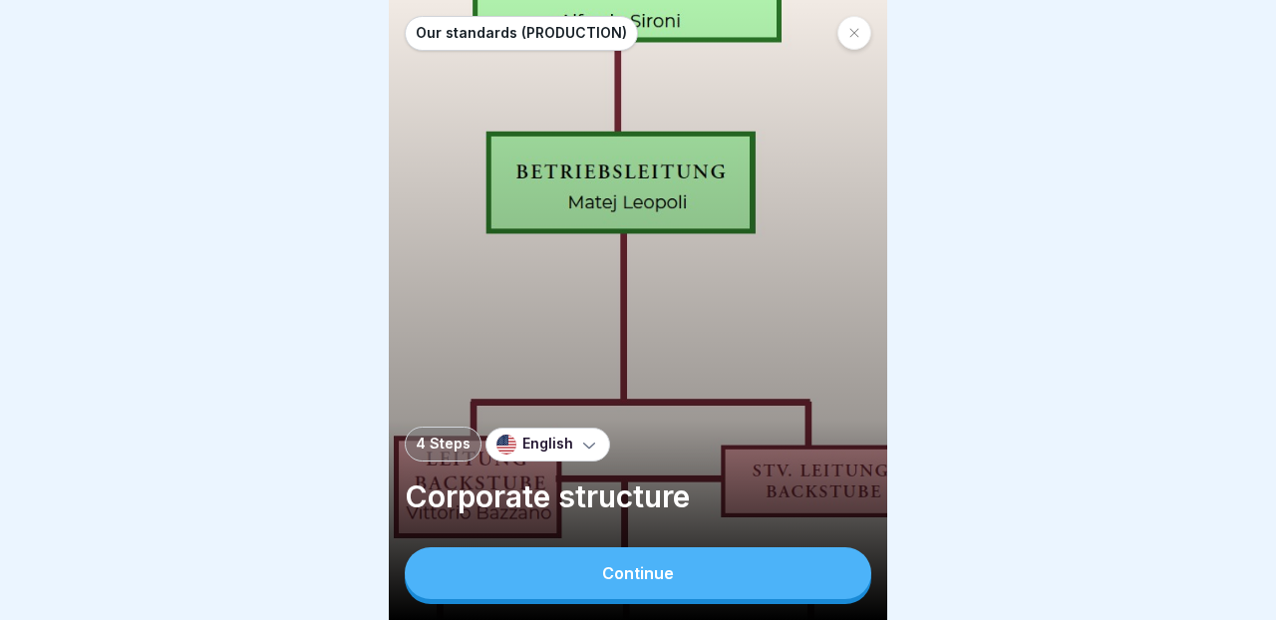
click at [663, 571] on div "Continue" at bounding box center [638, 573] width 72 height 18
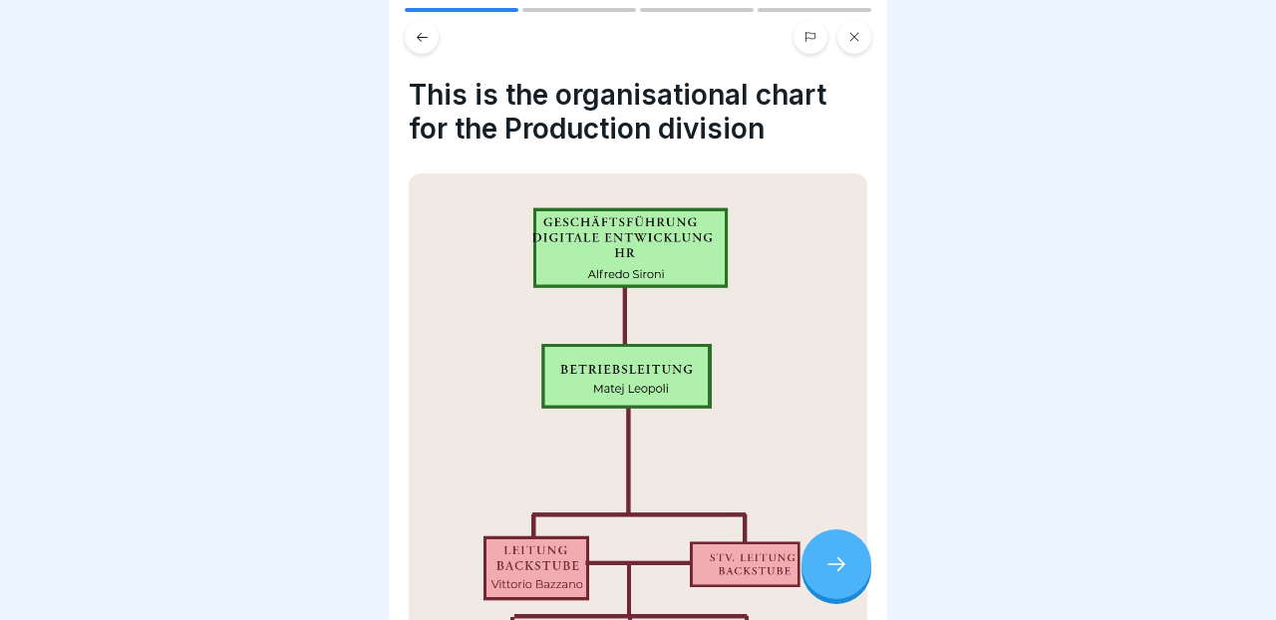
click at [830, 576] on div at bounding box center [837, 564] width 70 height 70
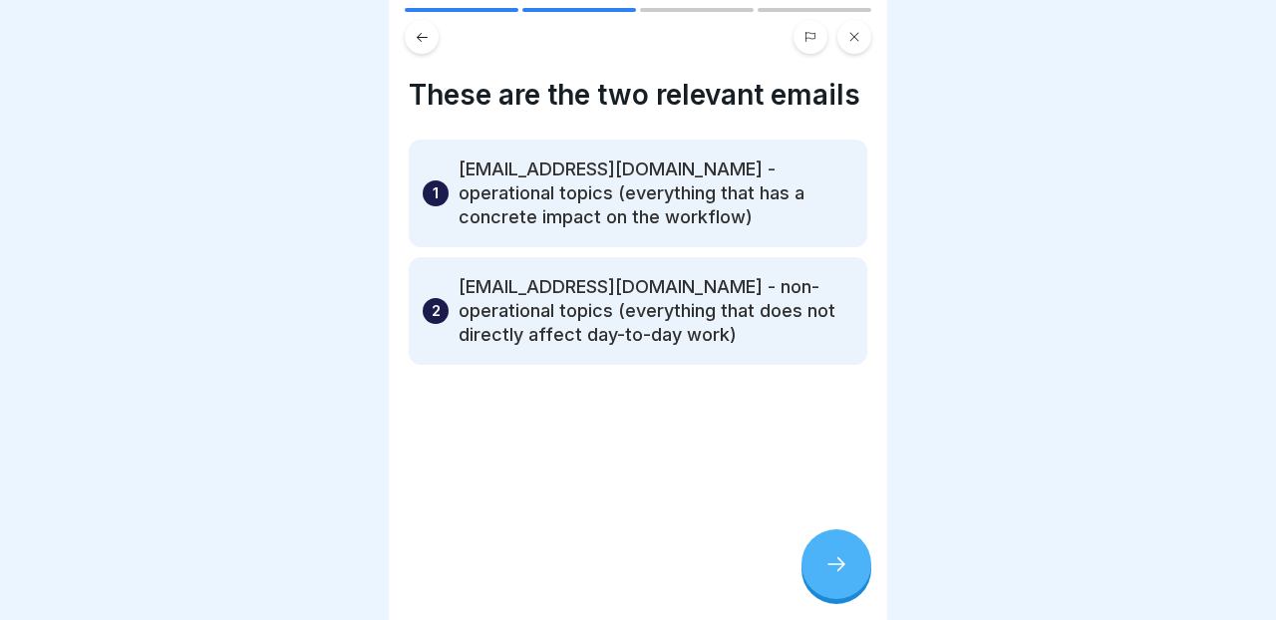
click at [841, 555] on icon at bounding box center [836, 564] width 24 height 24
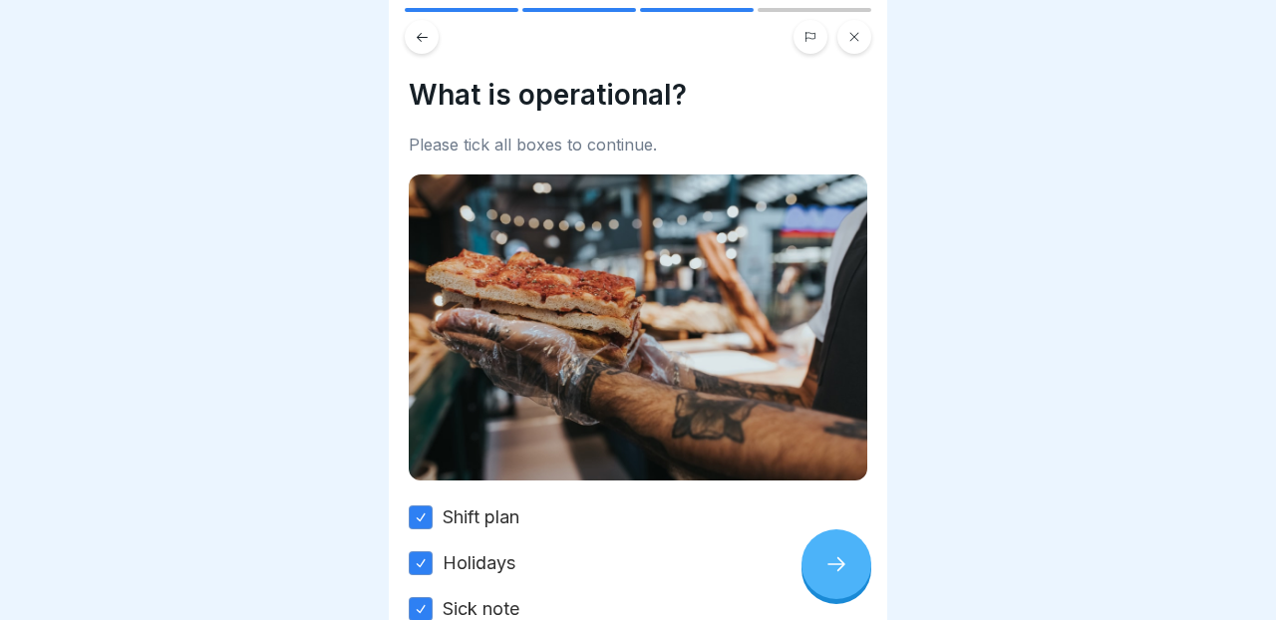
click at [423, 37] on icon at bounding box center [422, 36] width 11 height 9
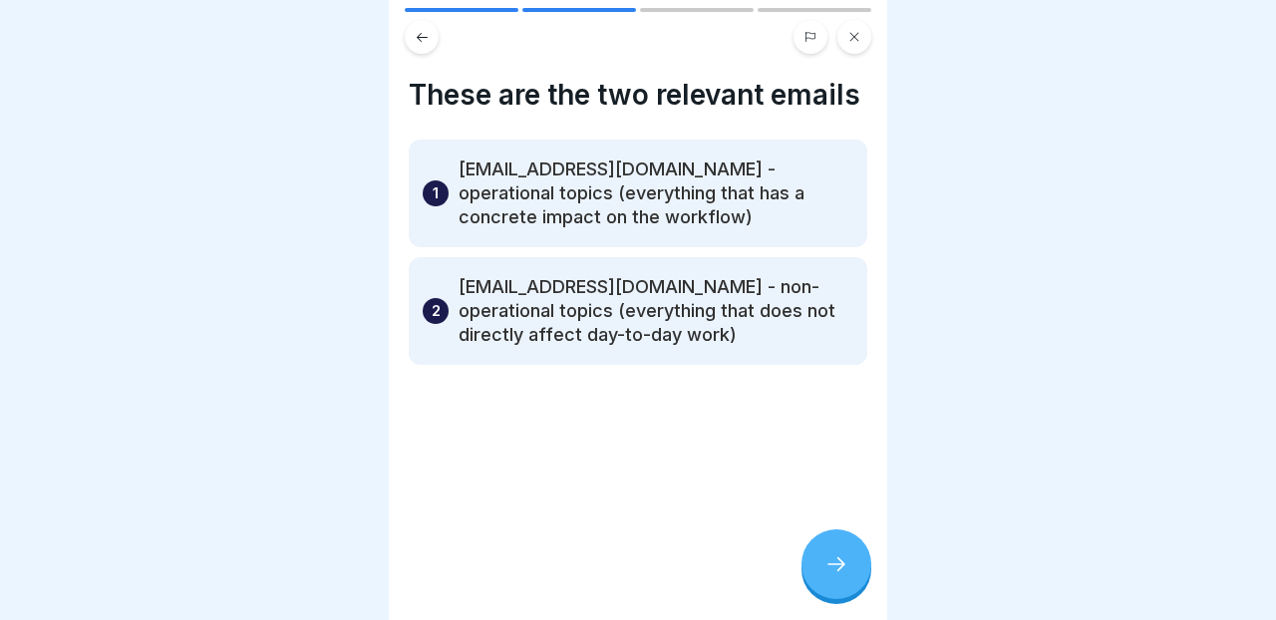
click at [841, 559] on icon at bounding box center [836, 564] width 24 height 24
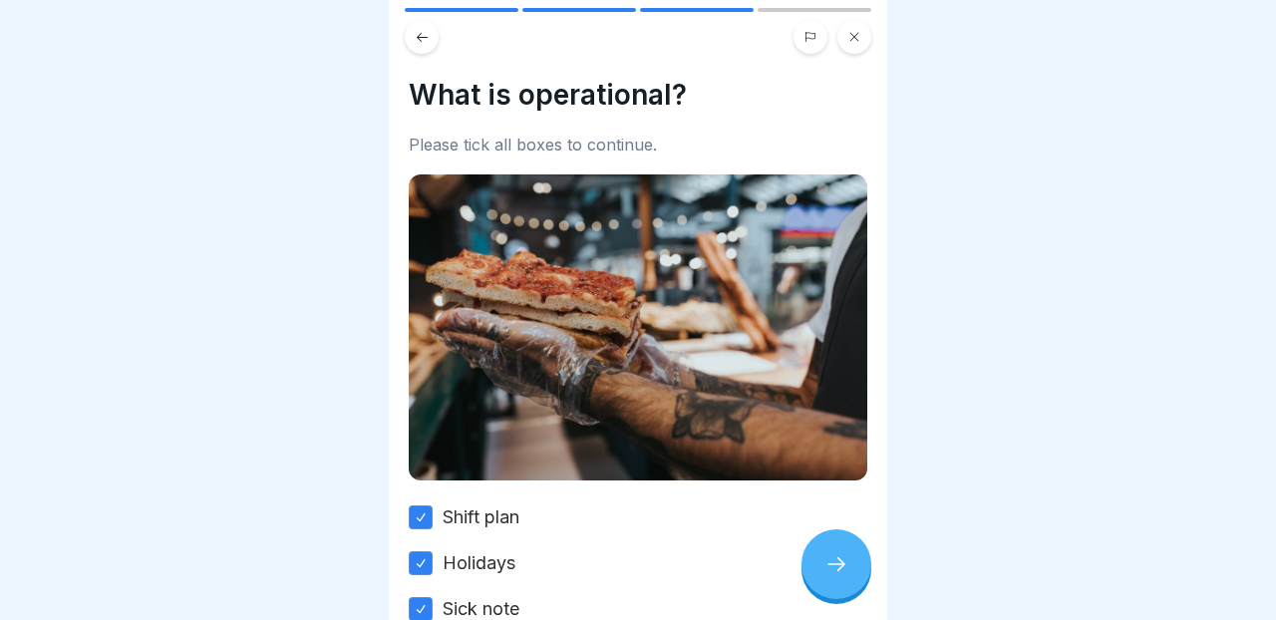
click at [841, 559] on icon at bounding box center [836, 564] width 24 height 24
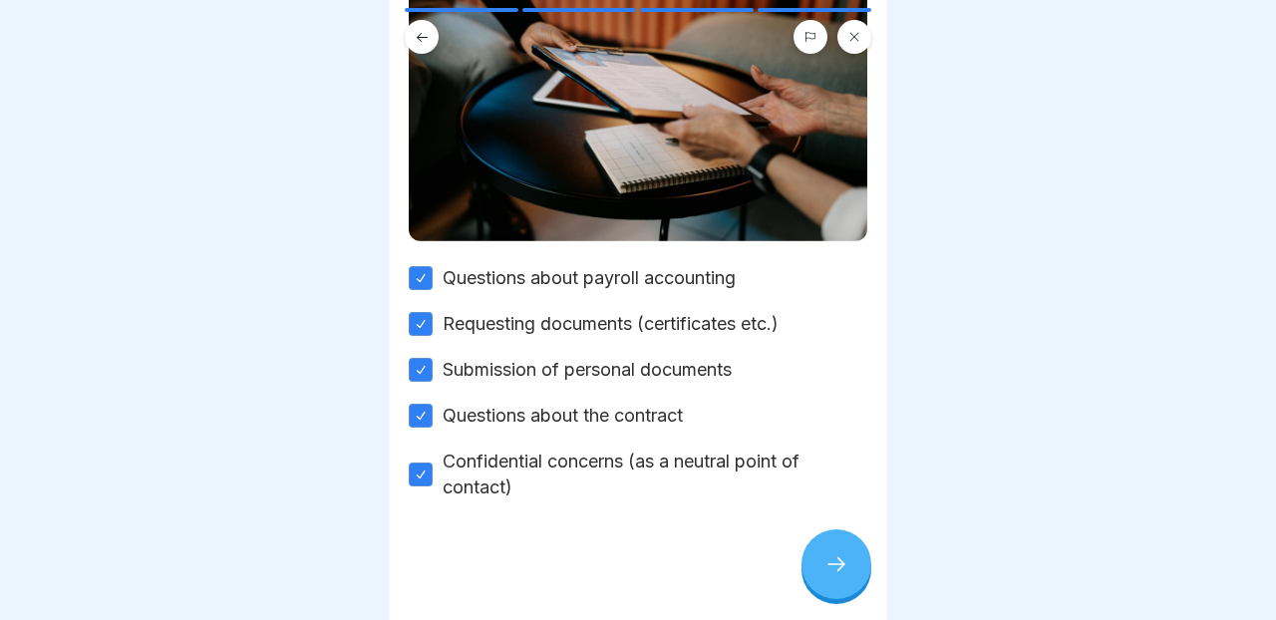
scroll to position [238, 0]
click at [857, 38] on icon at bounding box center [854, 37] width 12 height 12
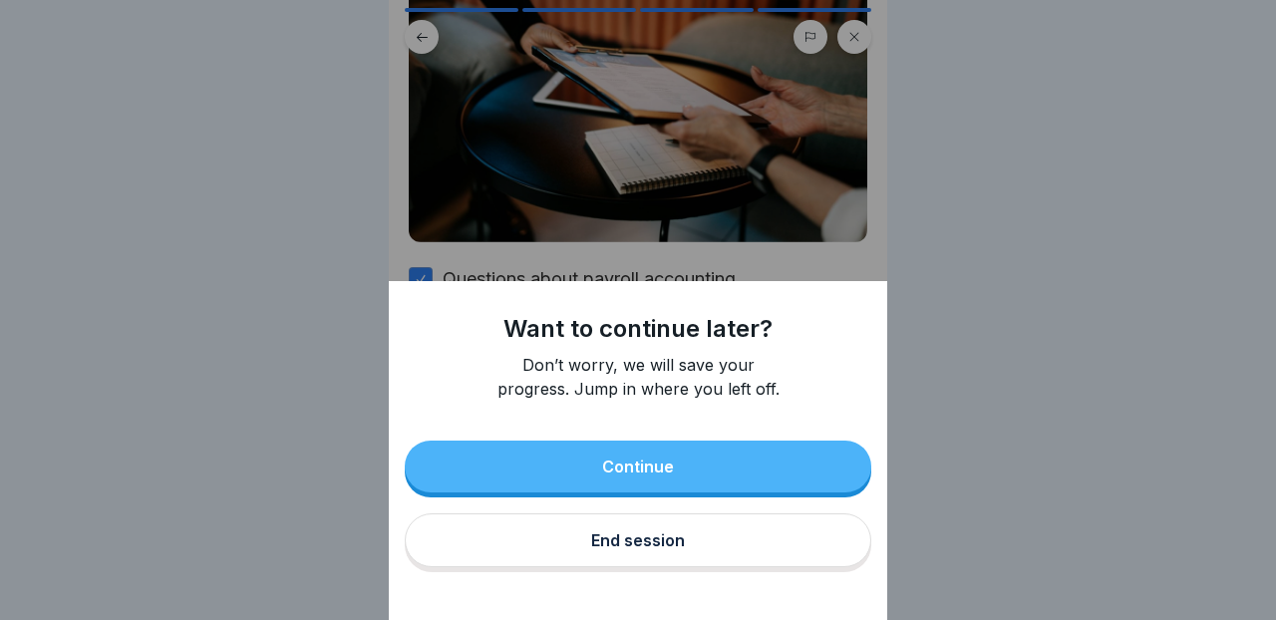
click at [724, 547] on button "End session" at bounding box center [638, 540] width 467 height 54
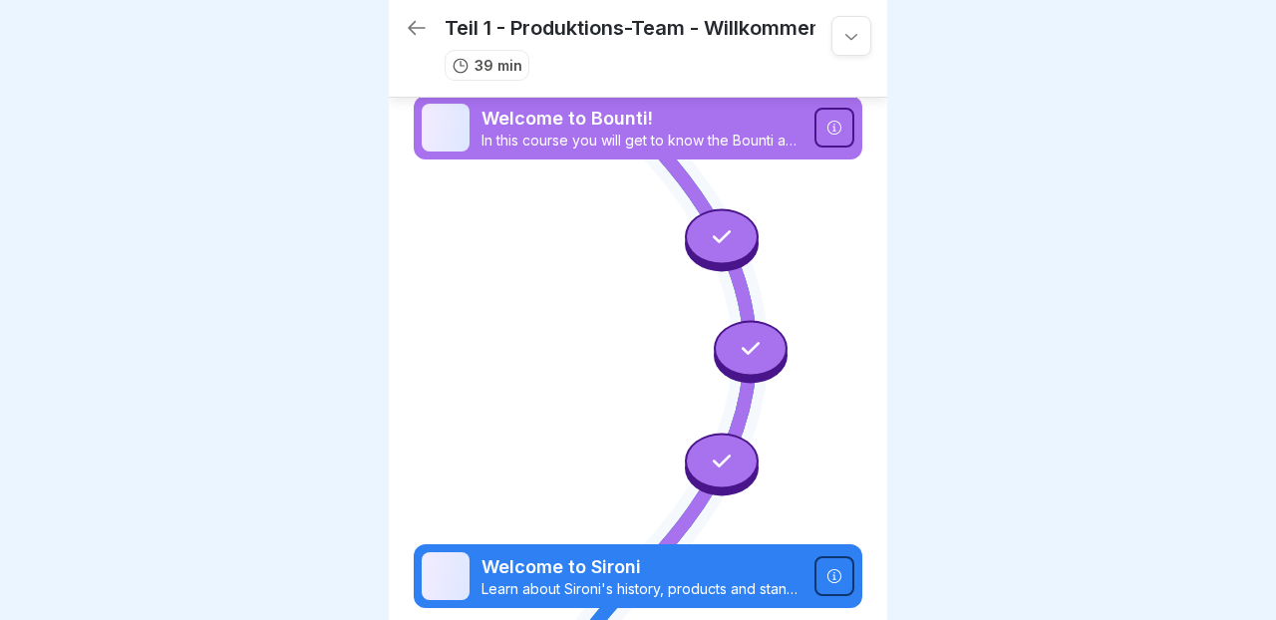
scroll to position [2397, 0]
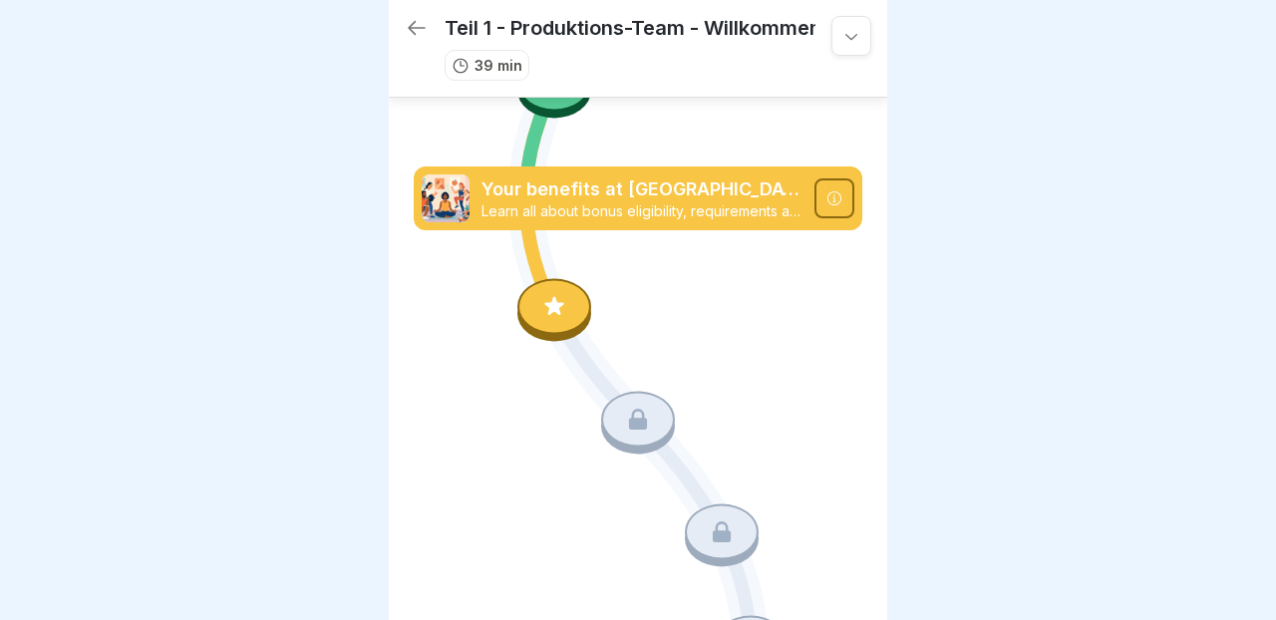
click at [1015, 199] on div at bounding box center [638, 310] width 1276 height 620
